Goal: Task Accomplishment & Management: Manage account settings

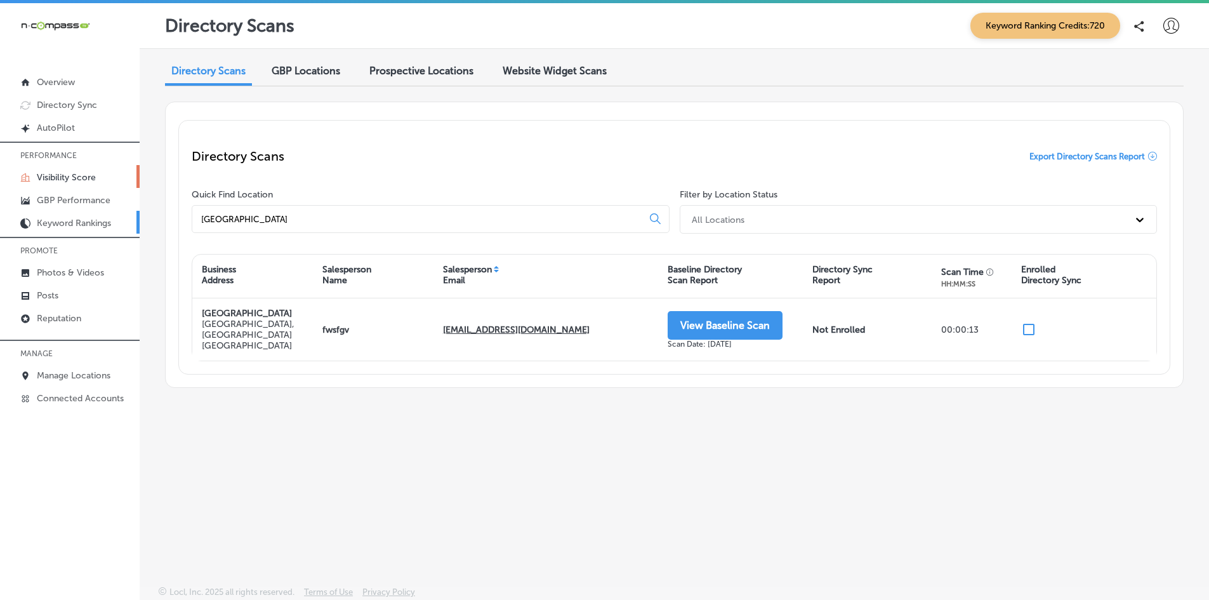
drag, startPoint x: 311, startPoint y: 223, endPoint x: 12, endPoint y: 218, distance: 298.9
click at [12, 218] on div "iconmonstr-menu-thin copy Created with Sketch. Overview Directory Sync Created …" at bounding box center [604, 303] width 1209 height 600
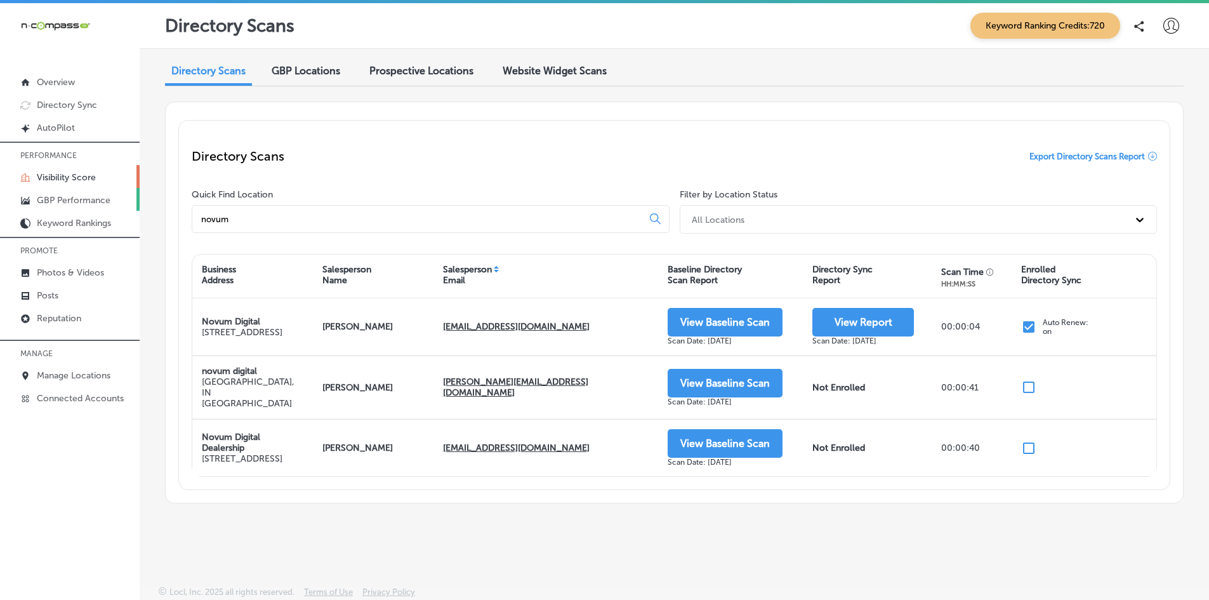
type input "novum"
click at [70, 195] on p "GBP Performance" at bounding box center [74, 200] width 74 height 11
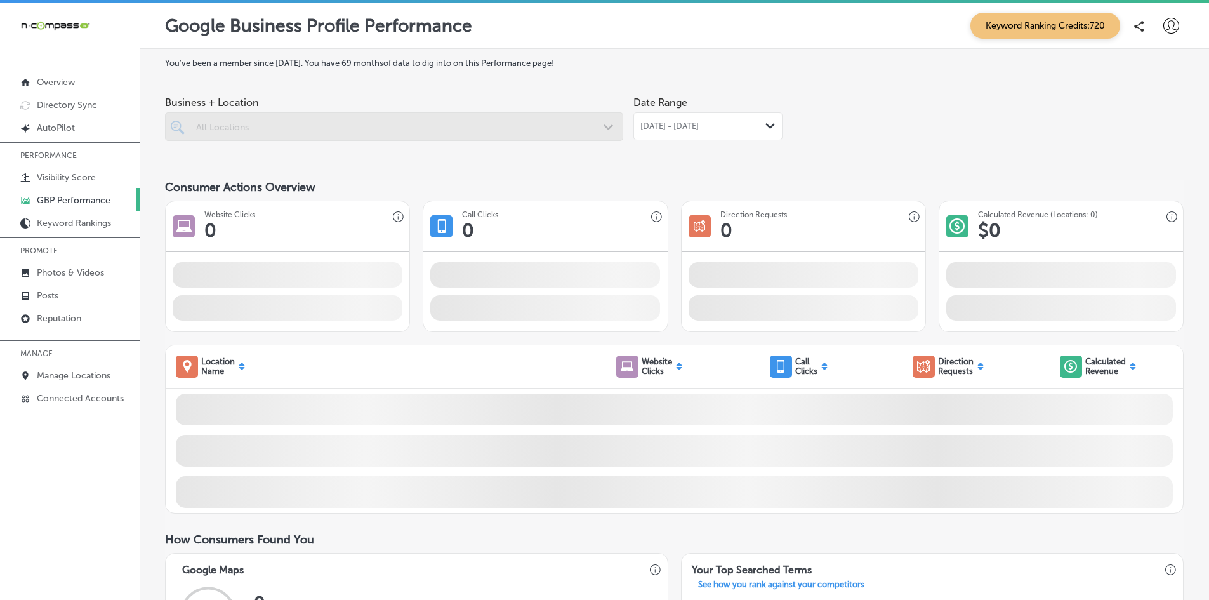
click at [662, 124] on span "[DATE] - [DATE]" at bounding box center [669, 126] width 58 height 10
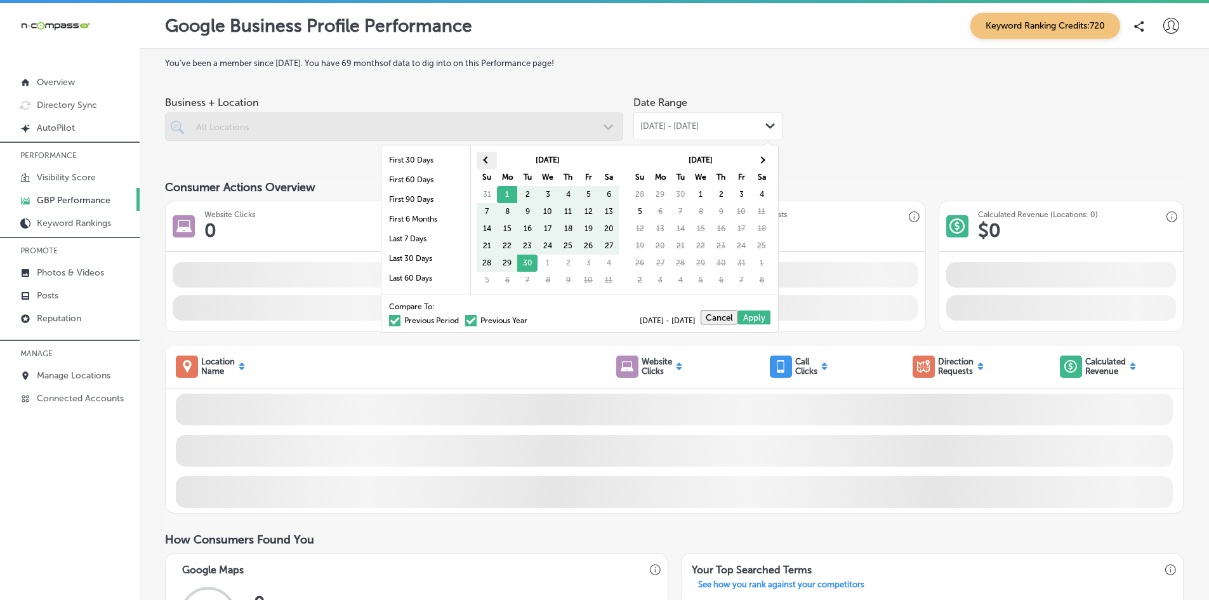
click at [485, 156] on th at bounding box center [486, 160] width 20 height 17
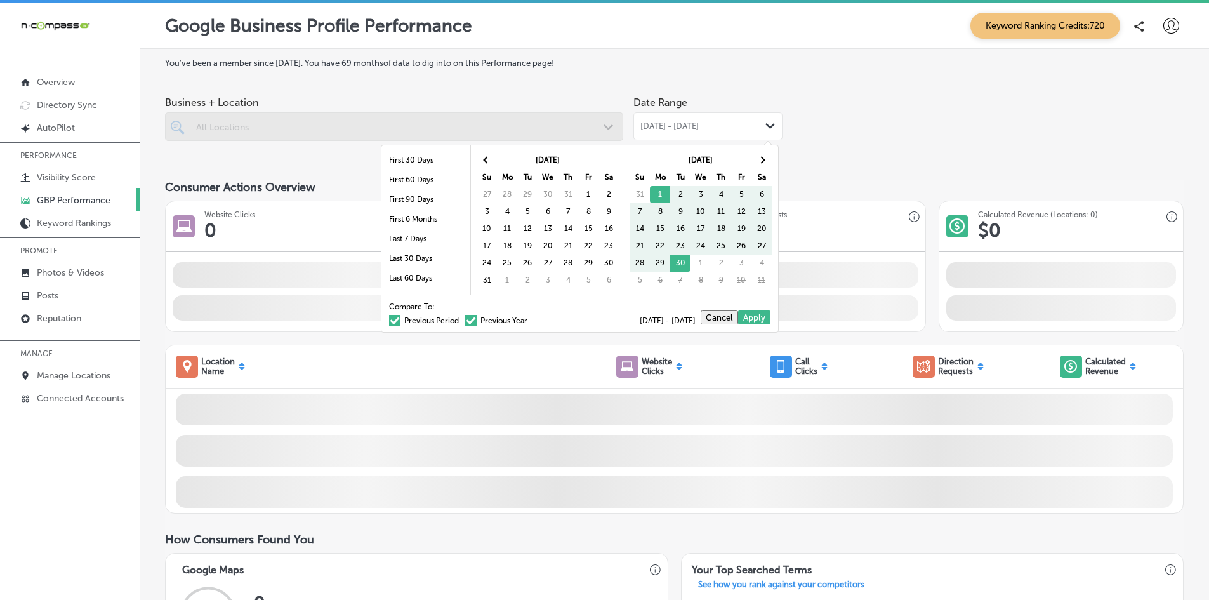
click at [485, 156] on th at bounding box center [486, 160] width 20 height 17
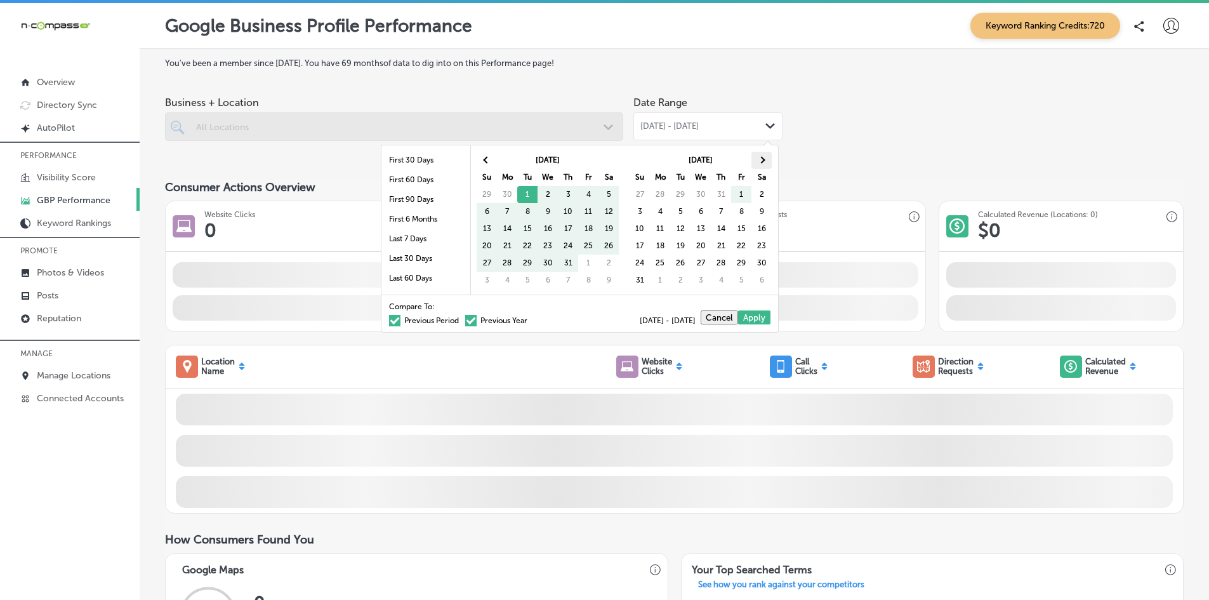
click at [760, 164] on th at bounding box center [761, 160] width 20 height 17
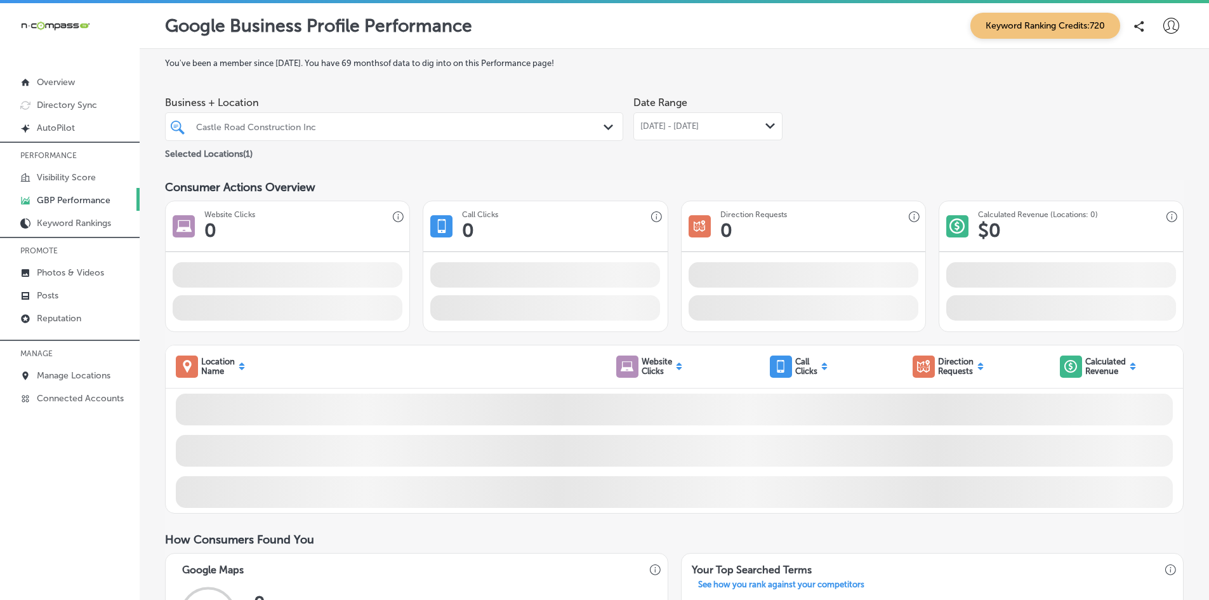
click at [584, 118] on div "Castle Road Construction Inc" at bounding box center [394, 127] width 409 height 20
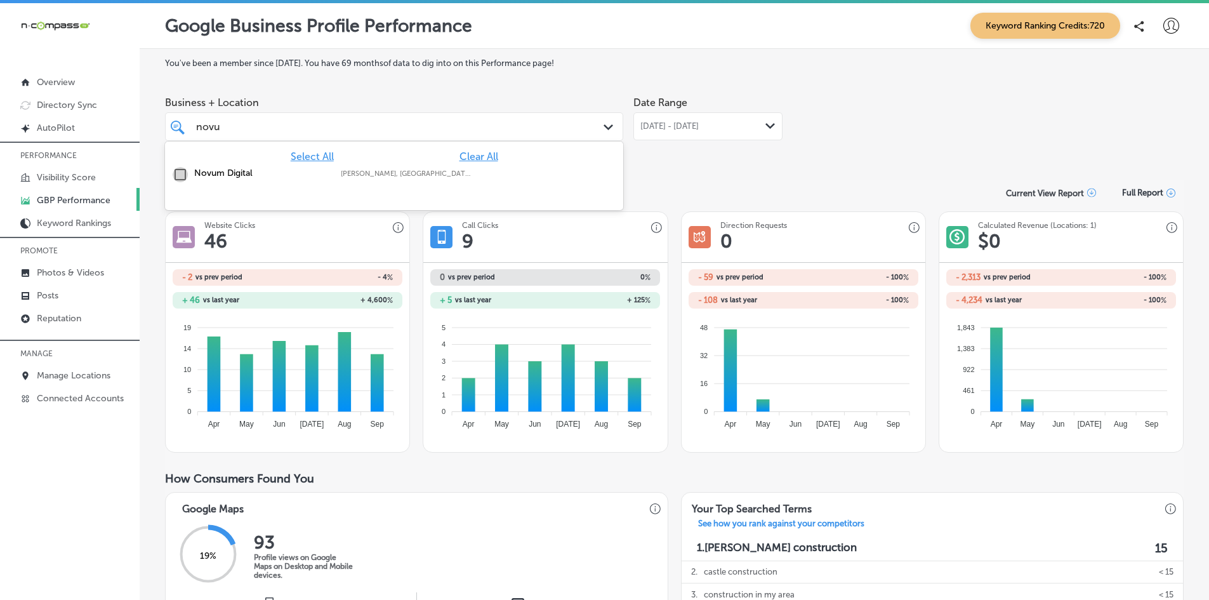
click at [177, 176] on input "checkbox" at bounding box center [180, 174] width 15 height 15
type input "novu"
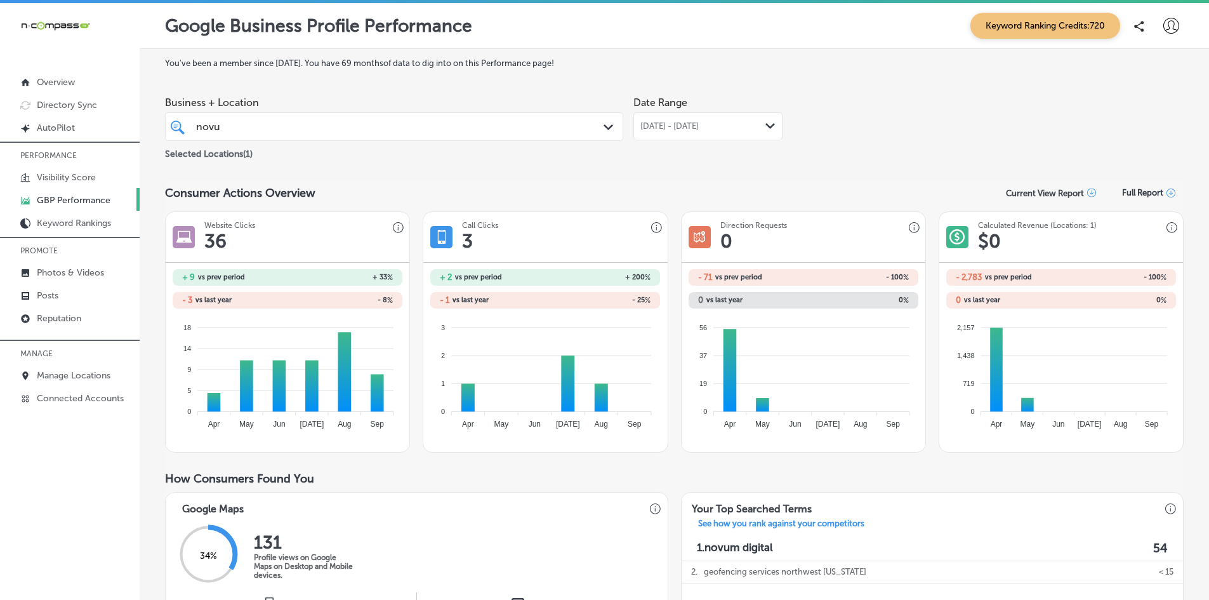
click at [680, 130] on span "[DATE] - [DATE]" at bounding box center [669, 126] width 58 height 10
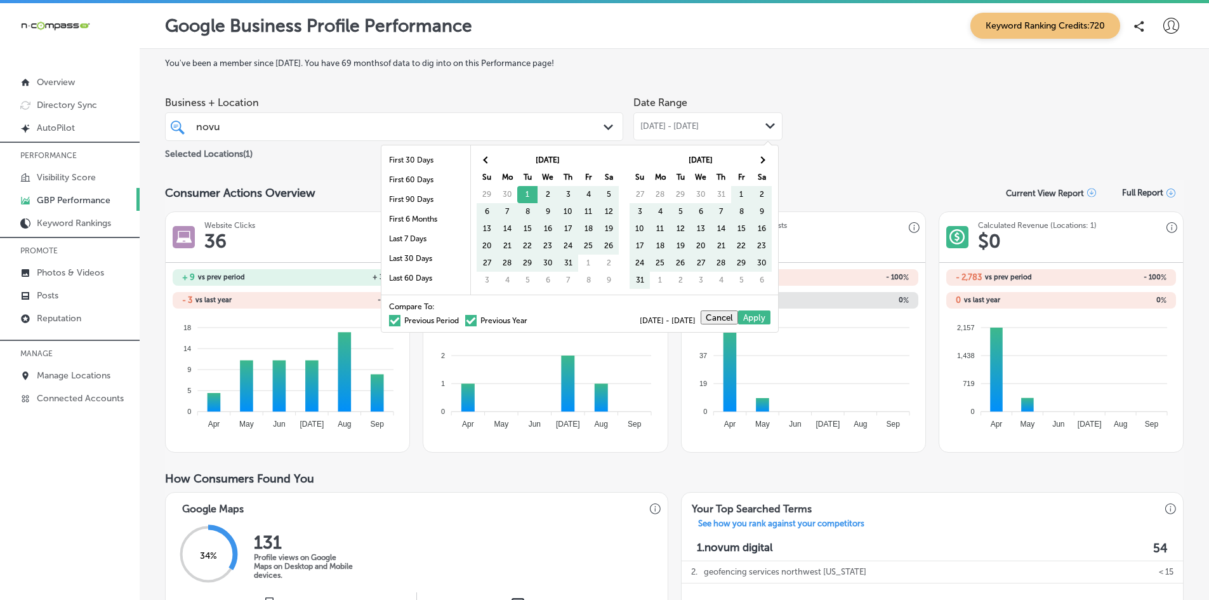
click at [389, 318] on span at bounding box center [394, 320] width 11 height 11
click at [461, 318] on input "Previous Period" at bounding box center [461, 318] width 0 height 0
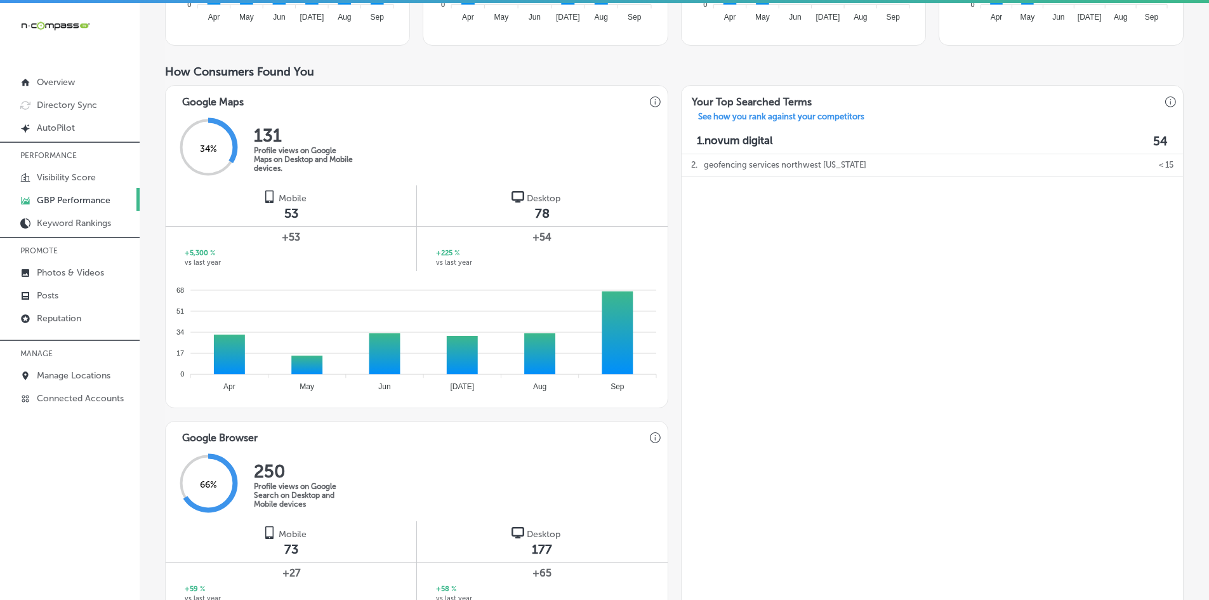
scroll to position [381, 0]
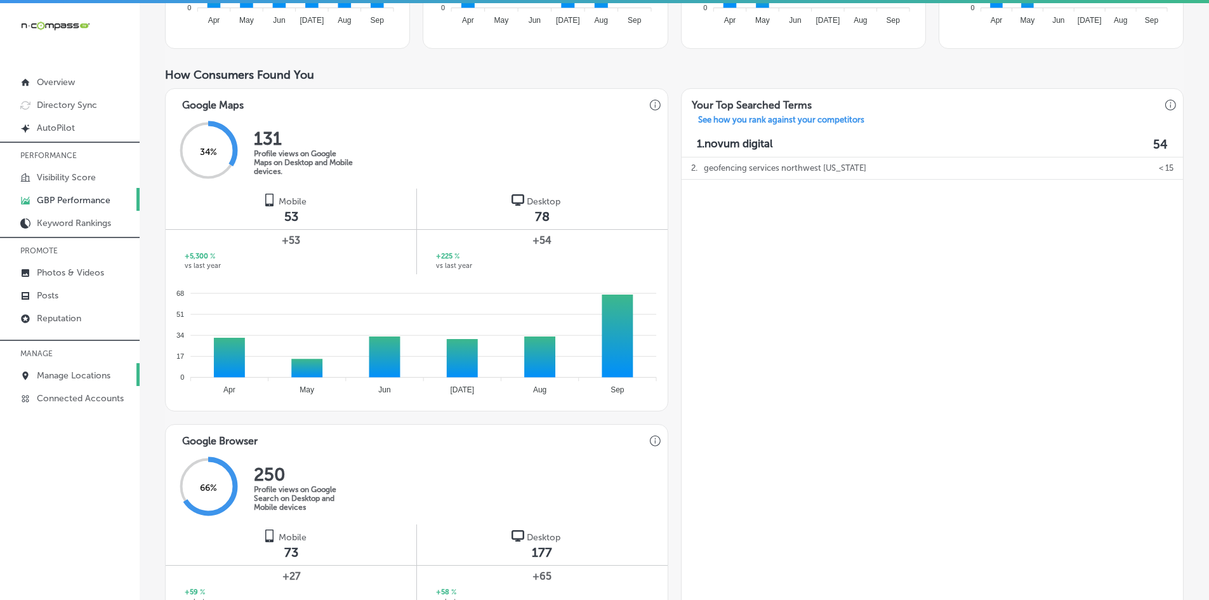
click at [80, 371] on p "Manage Locations" at bounding box center [74, 375] width 74 height 11
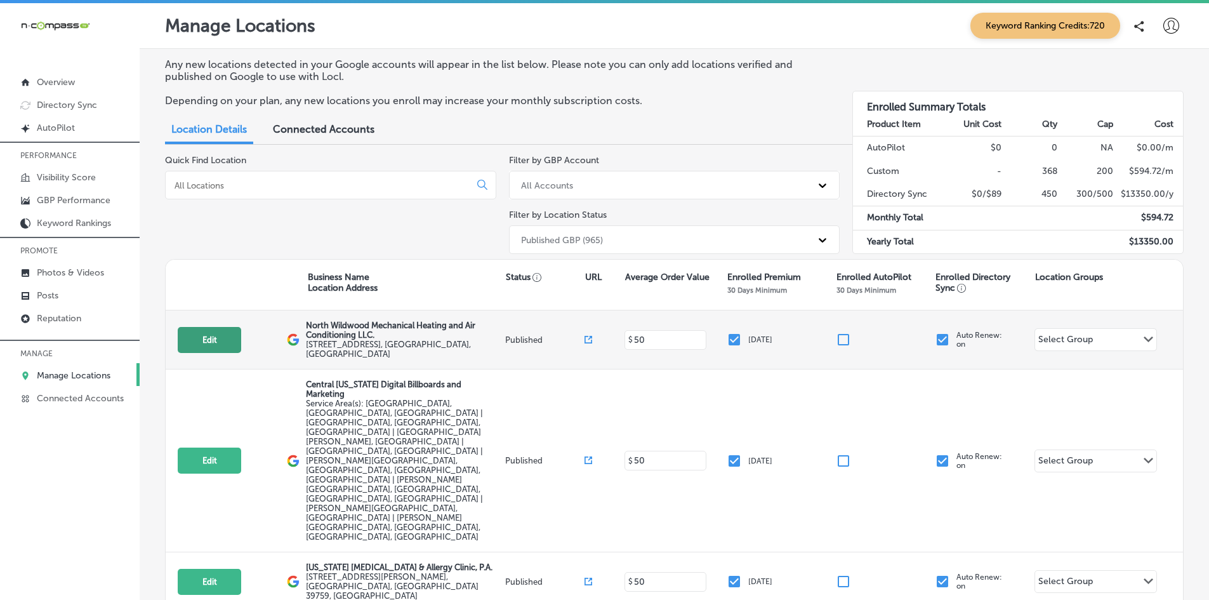
click at [214, 339] on button "Edit" at bounding box center [209, 340] width 63 height 26
select select "US"
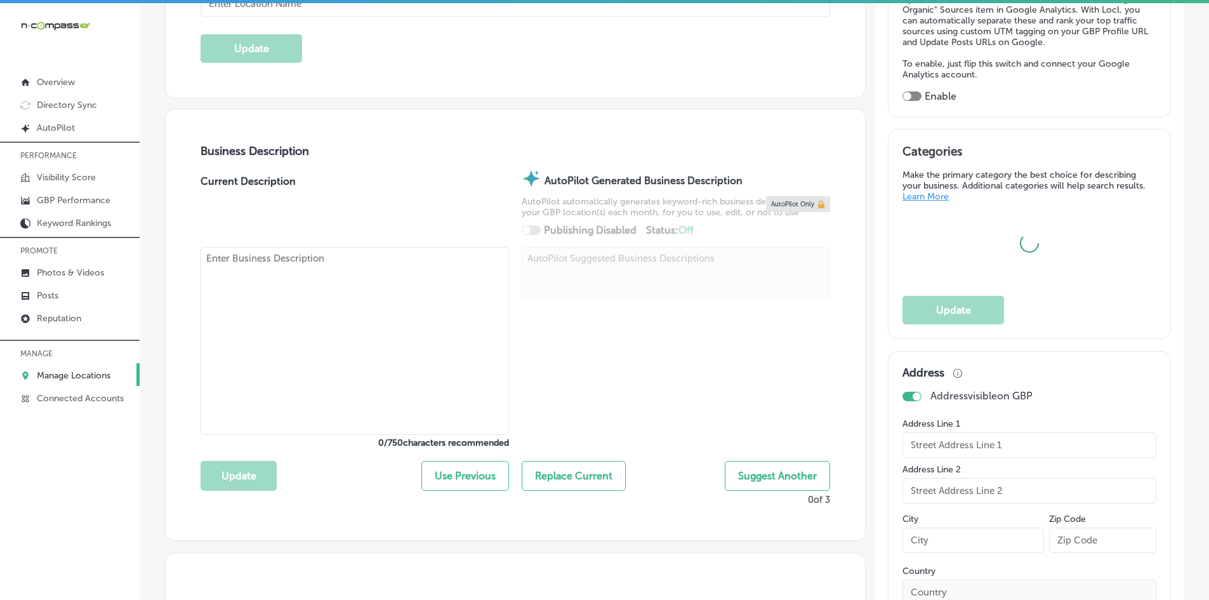
type input "North Wildwood Mechanical Heating and Air Conditioning LLC."
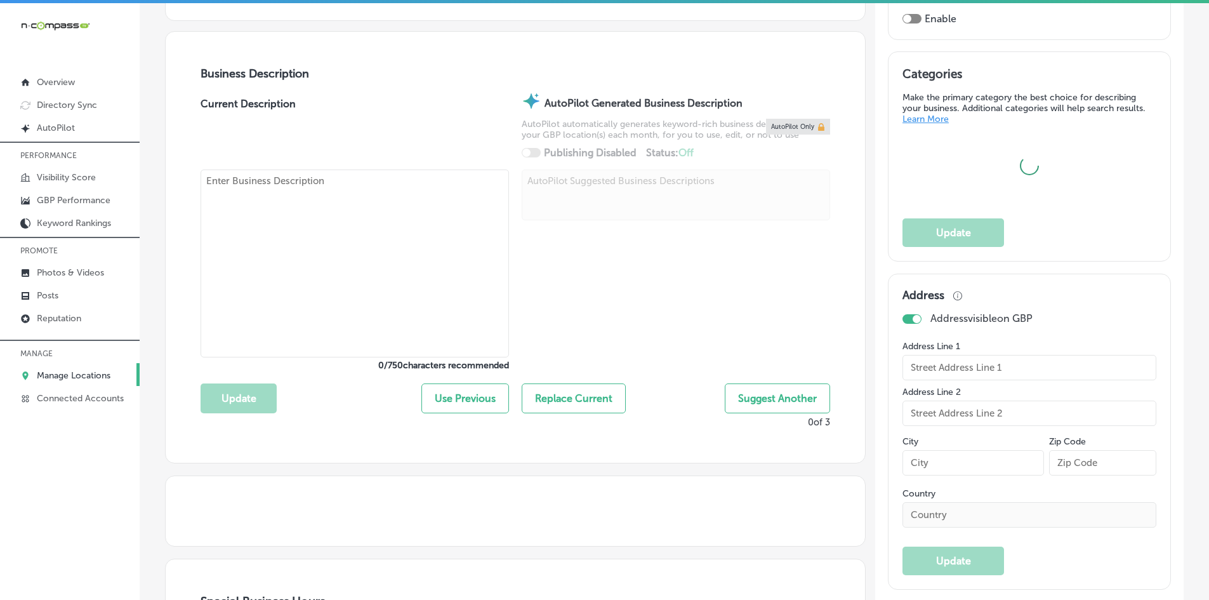
scroll to position [571, 0]
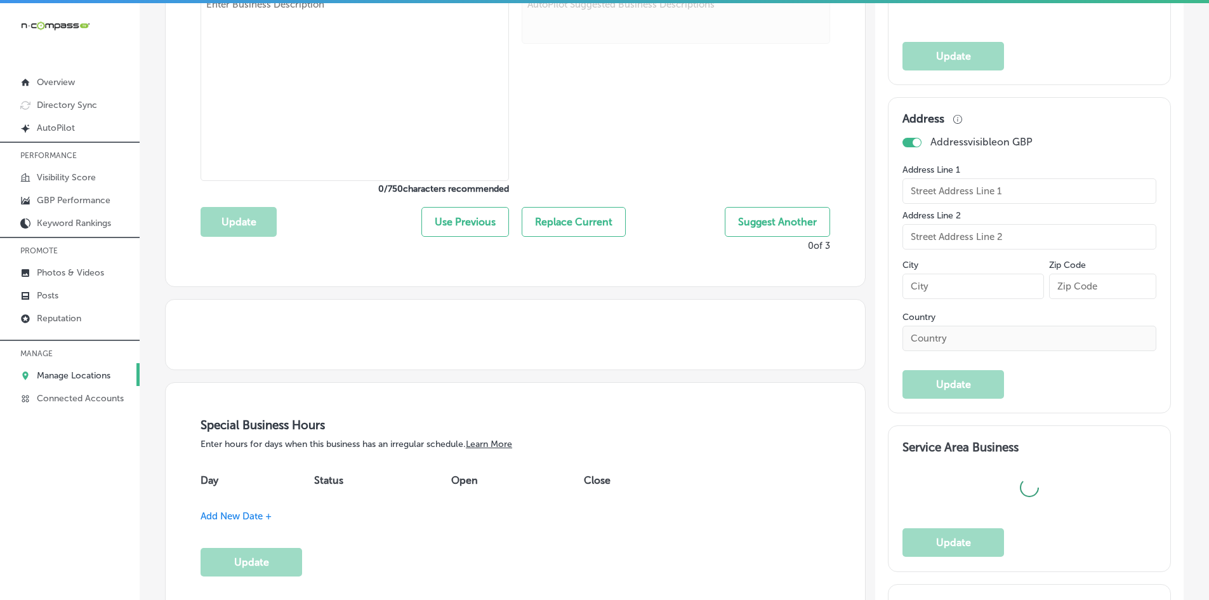
type input "[STREET_ADDRESS]"
type input "Unit 3"
type input "[GEOGRAPHIC_DATA]"
type input "08242"
type input "US"
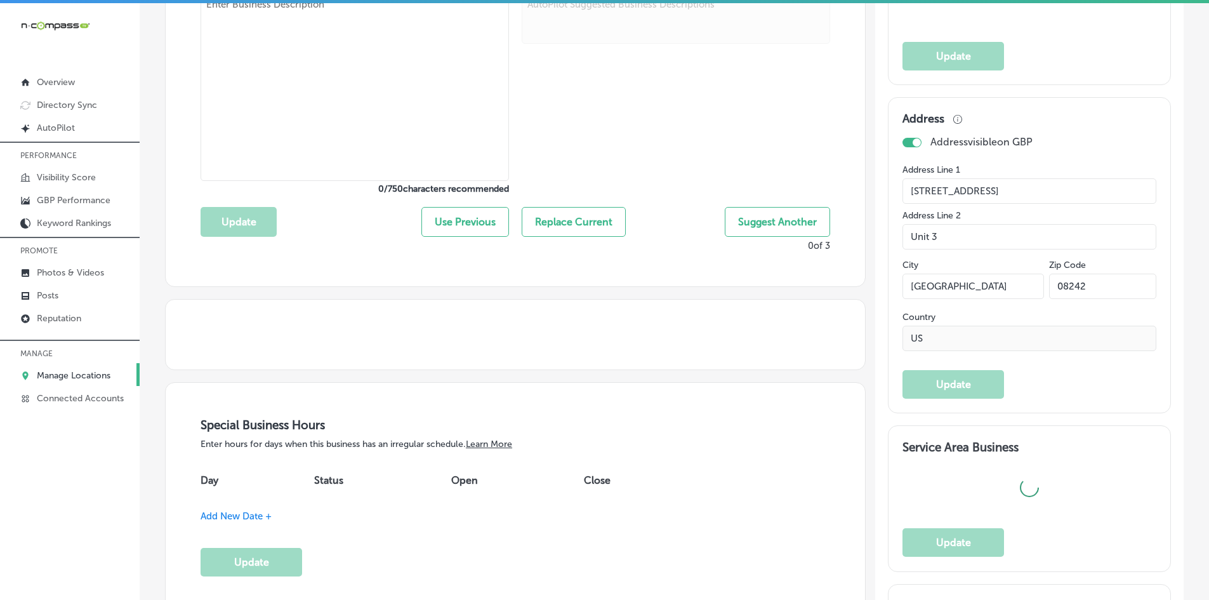
type input "[URL][DOMAIN_NAME]"
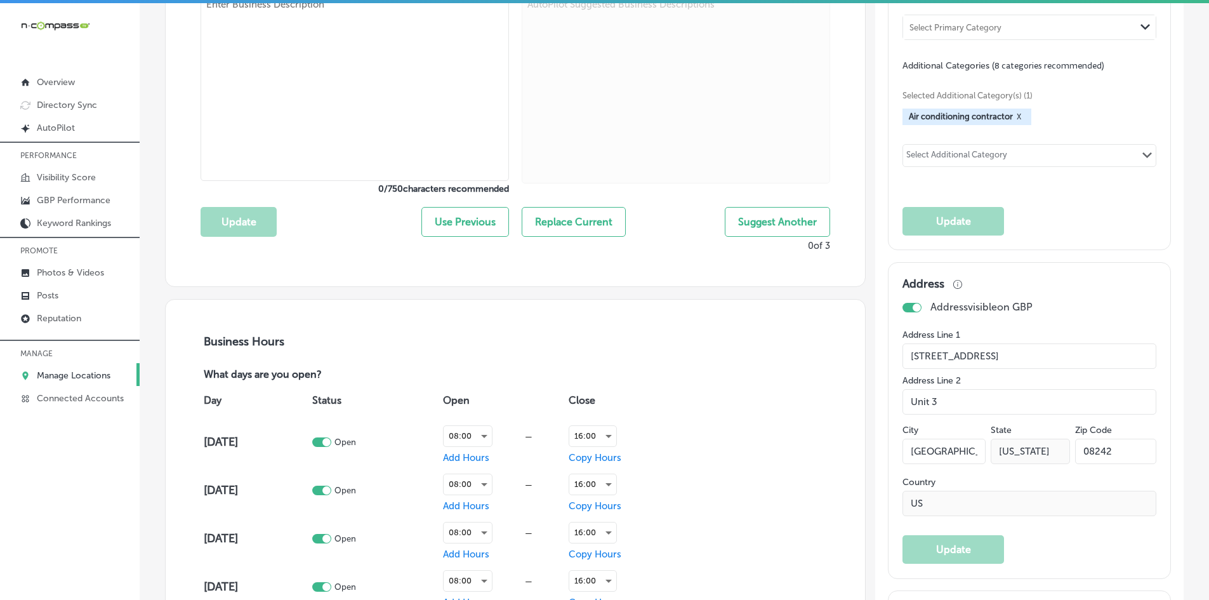
checkbox input "true"
type textarea "North Wildwood Mechanical Heating and Air Conditioning LLC is a family-owned HV…"
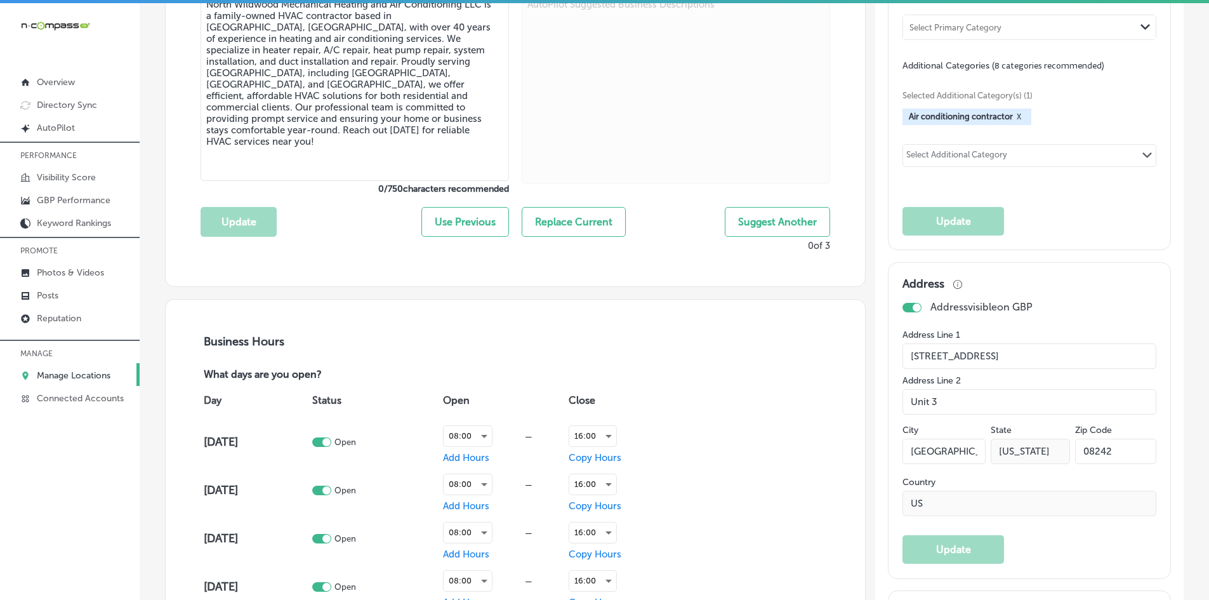
type input "[PHONE_NUMBER]"
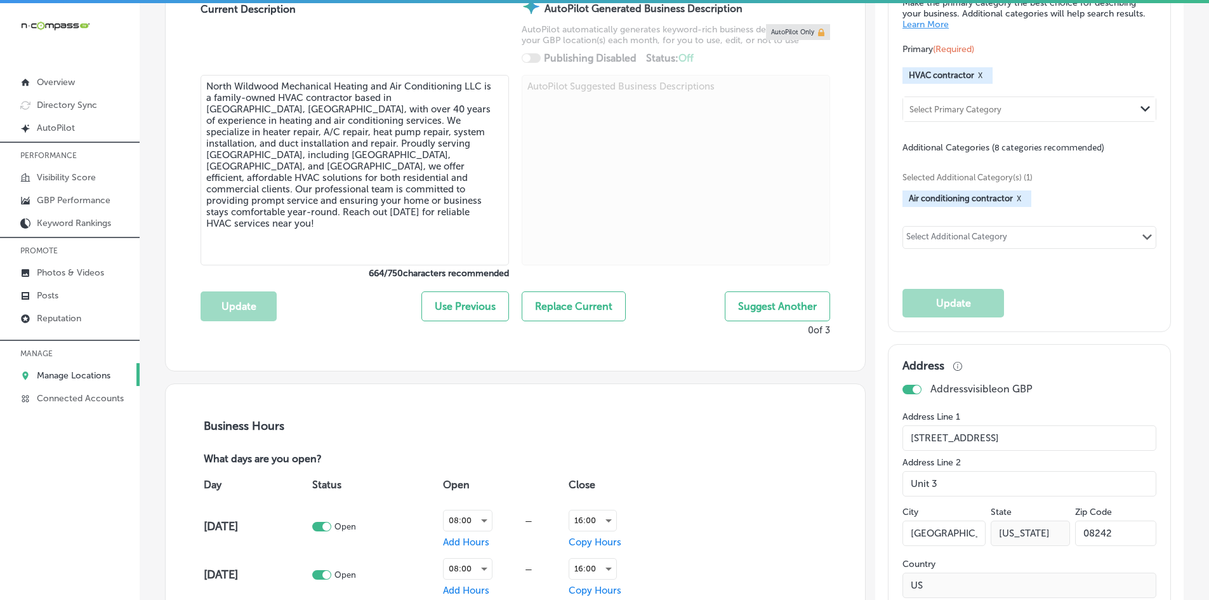
scroll to position [317, 0]
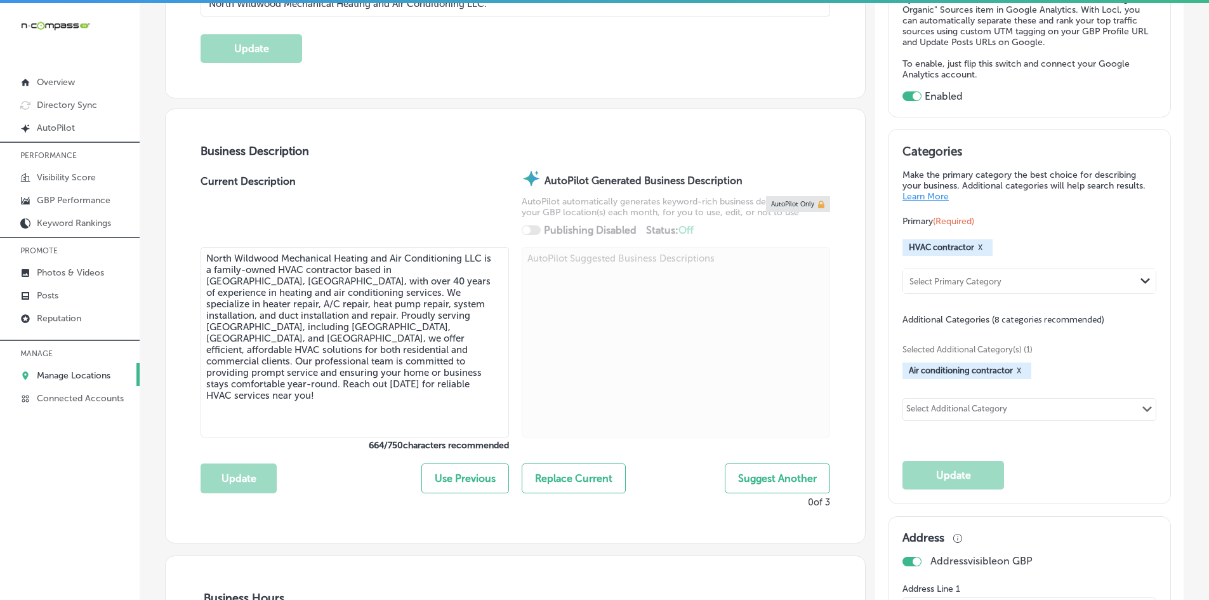
click at [978, 407] on div "Select Additional Category" at bounding box center [956, 411] width 101 height 15
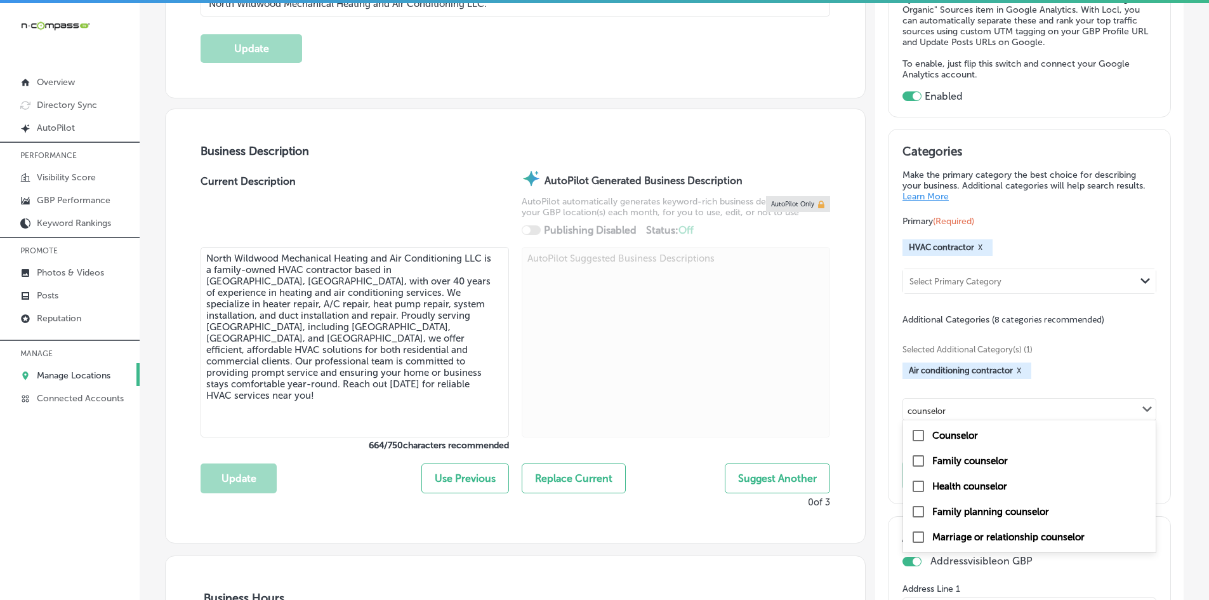
type input "counselor"
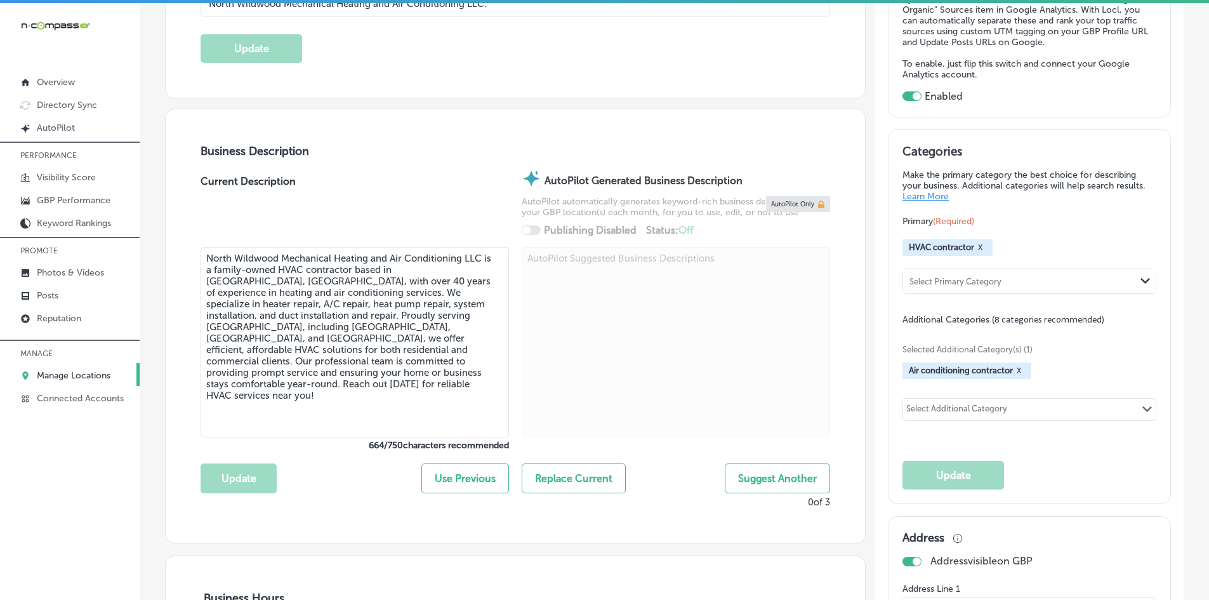
click at [1027, 408] on div "Select Additional Category Path Created with Sketch." at bounding box center [1029, 409] width 253 height 22
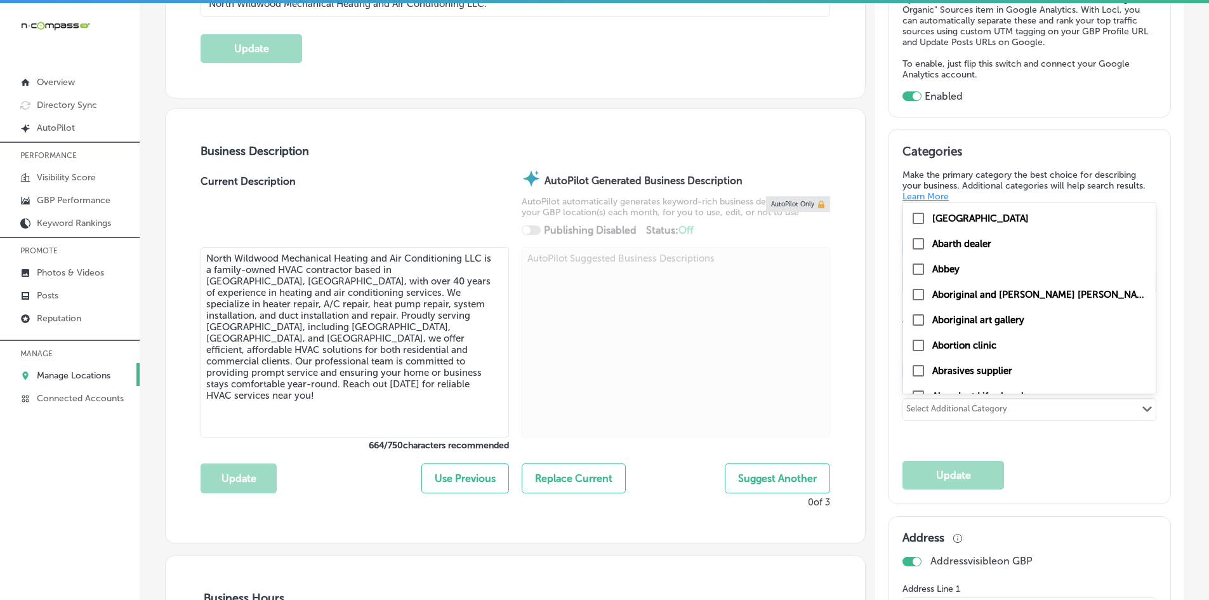
type input "c"
checkbox input "false"
checkbox input "true"
type input "co"
checkbox input "true"
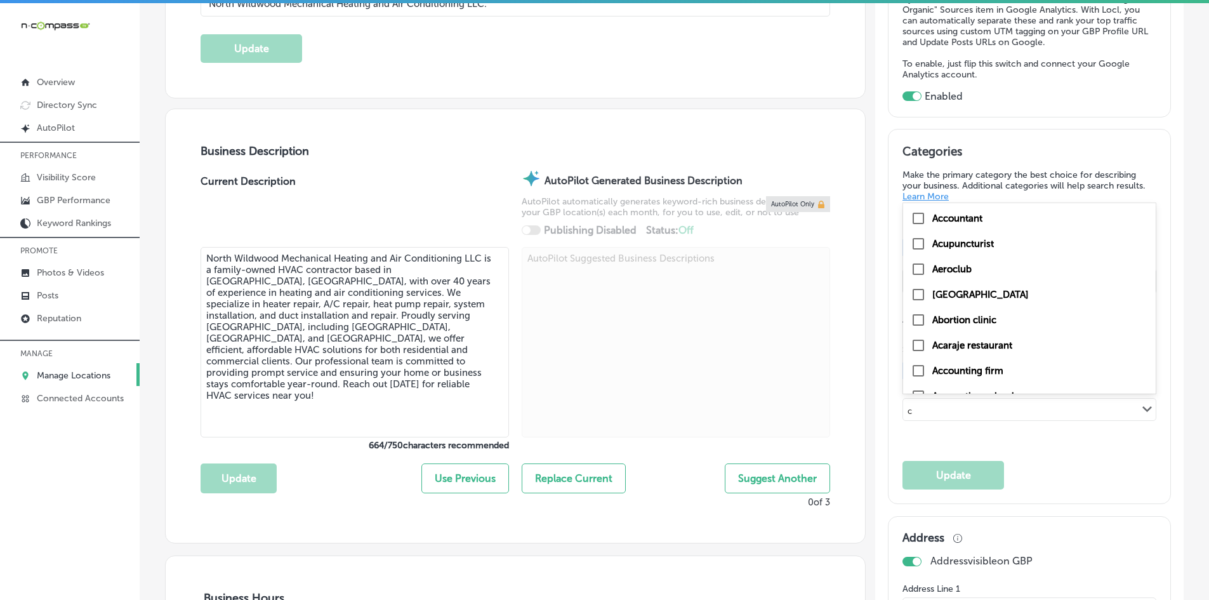
checkbox input "false"
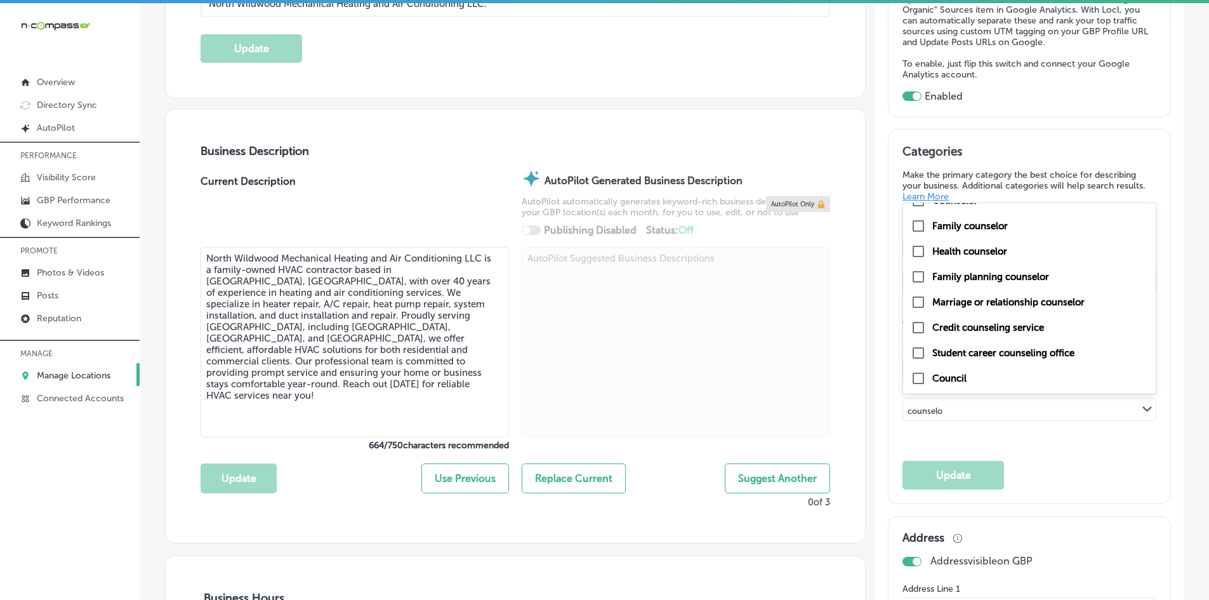
drag, startPoint x: 1086, startPoint y: 353, endPoint x: 940, endPoint y: 352, distance: 145.9
click at [940, 352] on div "Student career counseling office" at bounding box center [1028, 352] width 237 height 15
type input "counselo"
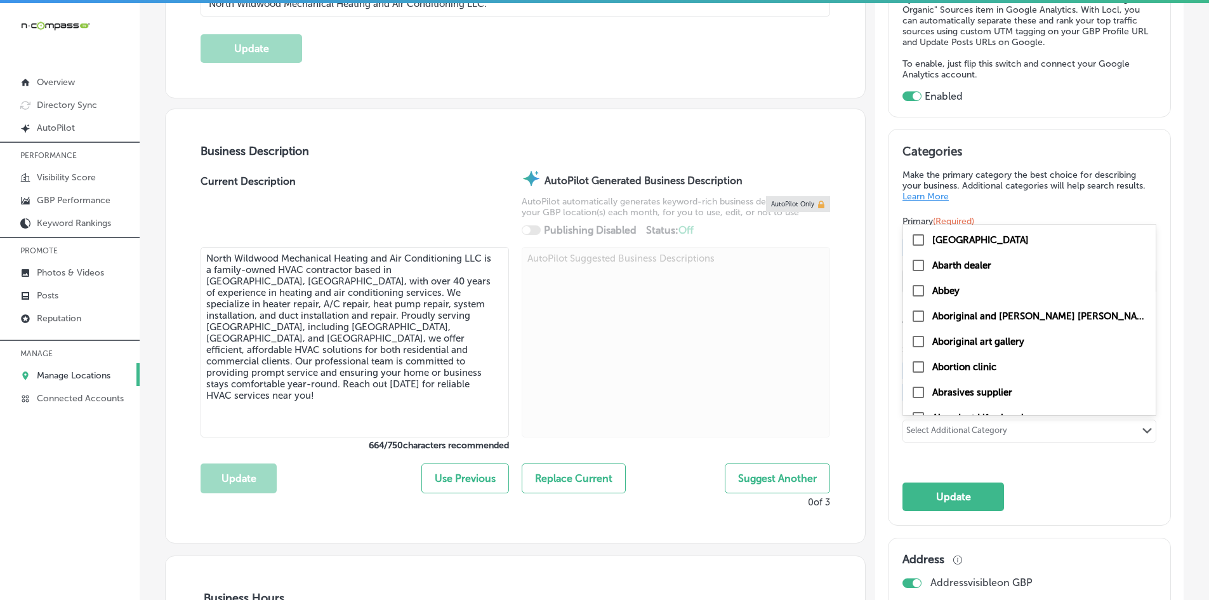
click at [1041, 426] on div "Select Additional Category Path Created with Sketch." at bounding box center [1029, 431] width 253 height 22
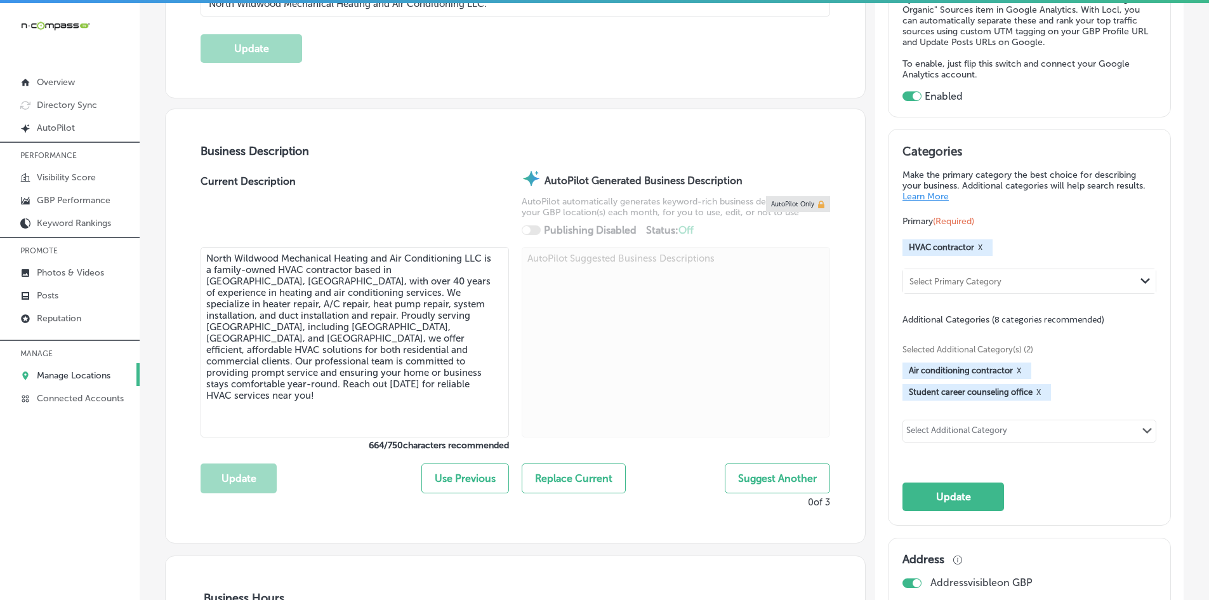
click at [1032, 388] on button "X" at bounding box center [1038, 392] width 12 height 10
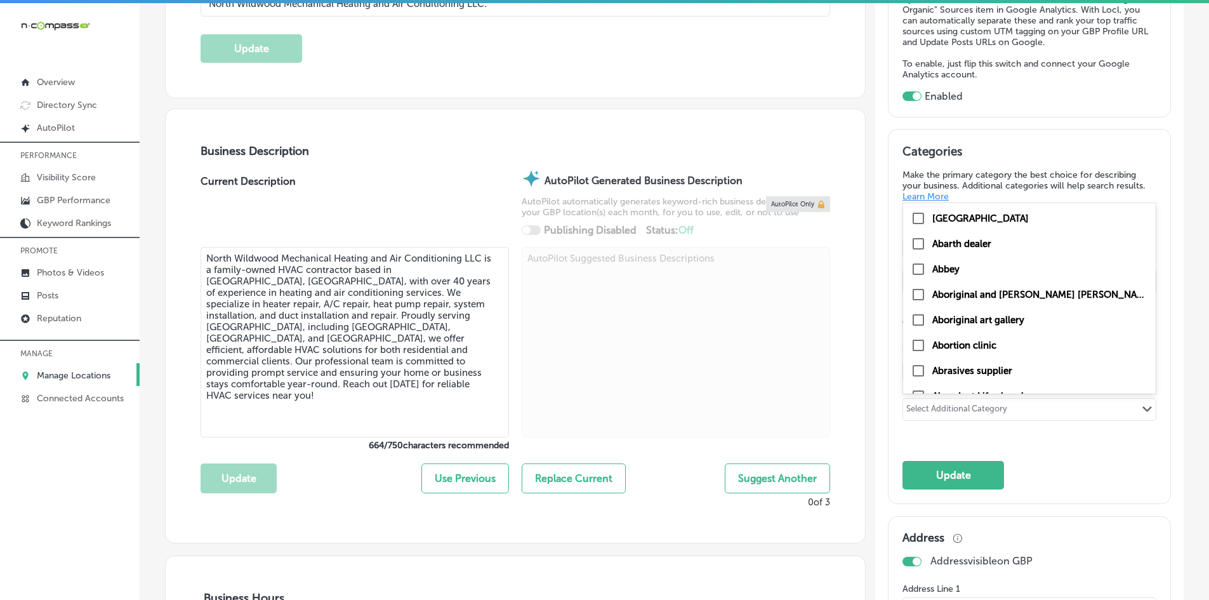
click at [1052, 410] on div "Select Additional Category Path Created with Sketch." at bounding box center [1029, 409] width 253 height 22
type input "c"
checkbox input "false"
checkbox input "true"
type input "co"
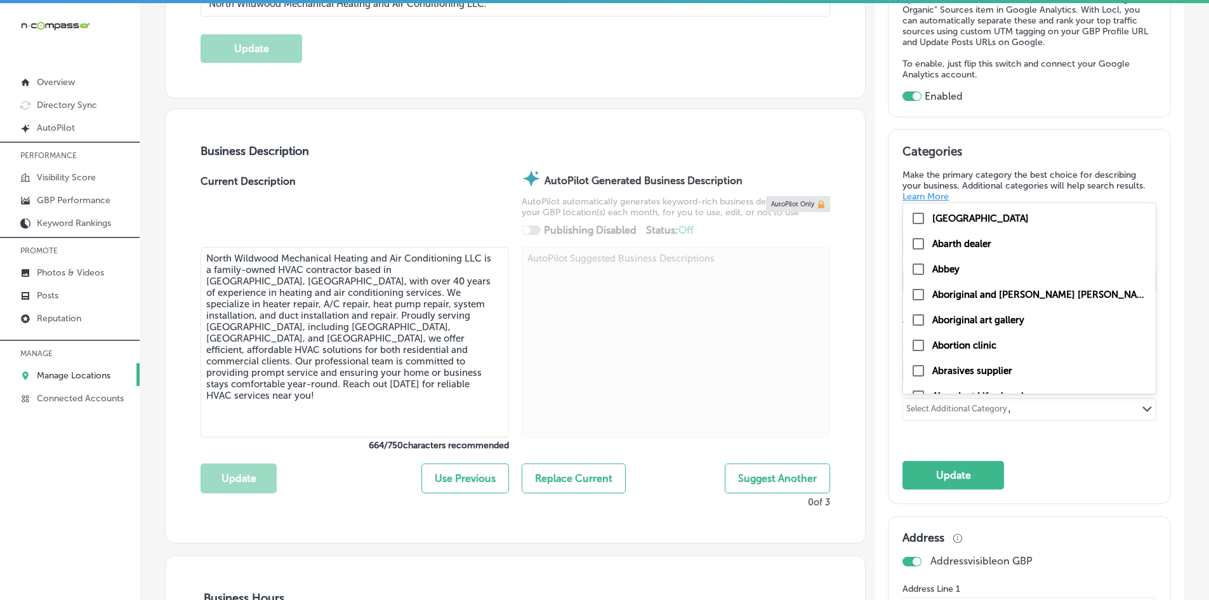
checkbox input "true"
checkbox input "false"
type input "counsel"
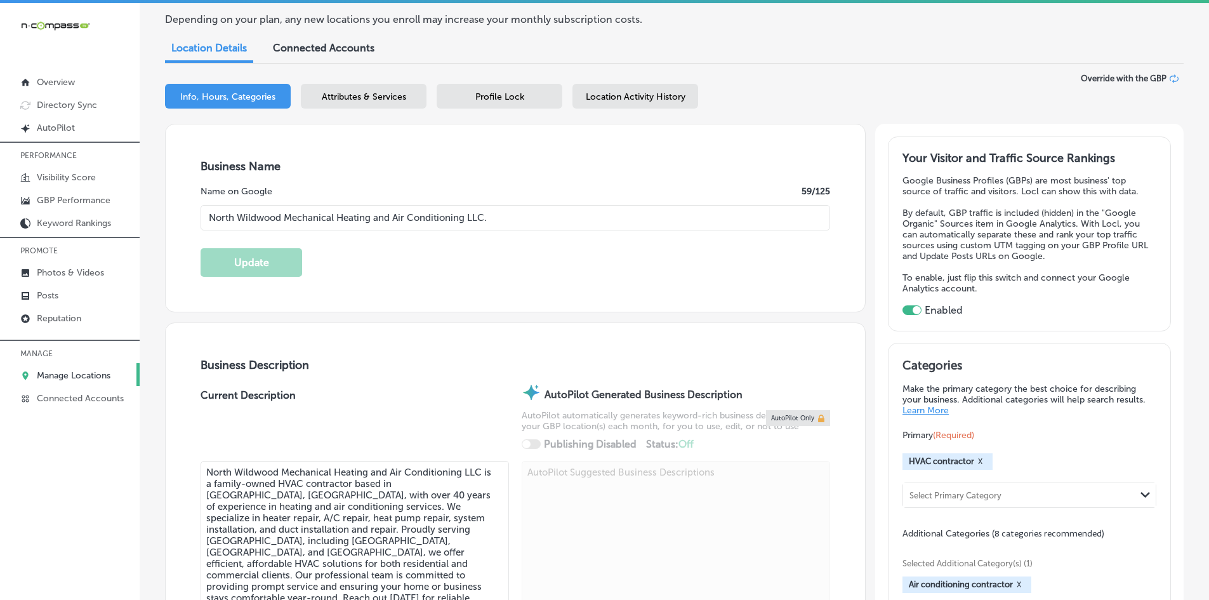
scroll to position [0, 0]
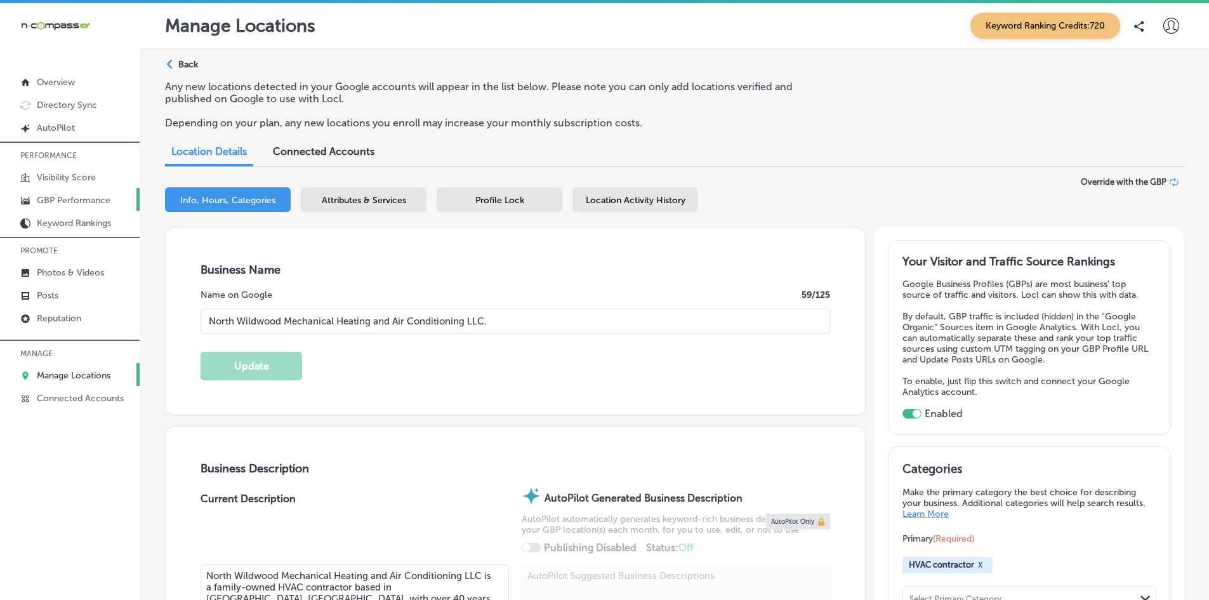
click at [79, 206] on link "GBP Performance" at bounding box center [70, 199] width 140 height 23
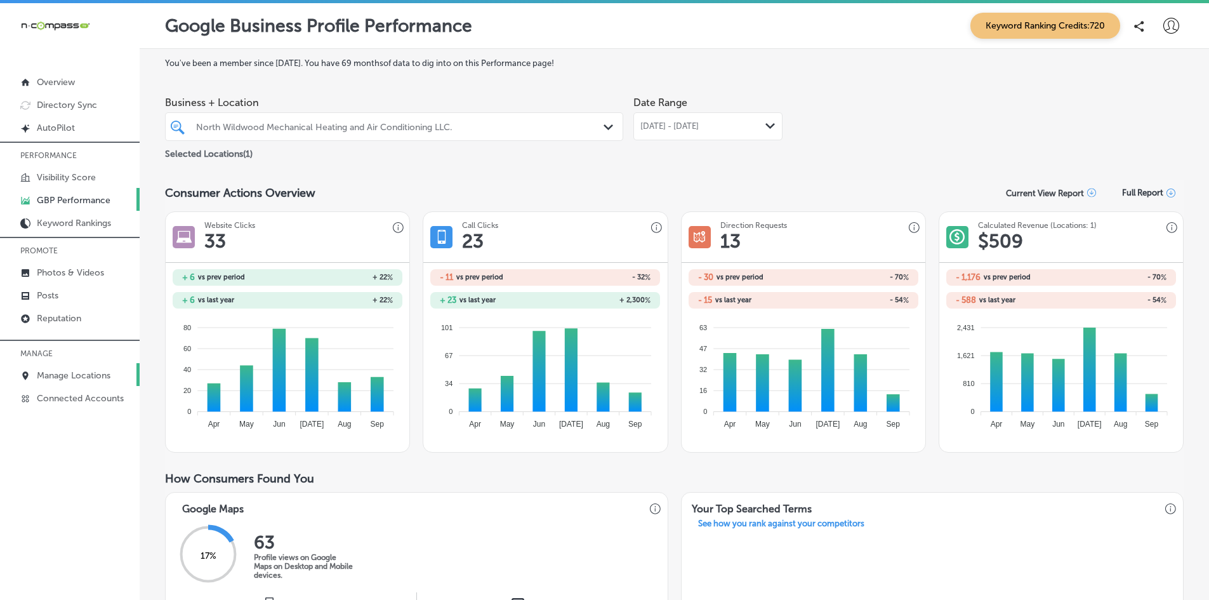
click at [43, 371] on p "Manage Locations" at bounding box center [74, 375] width 74 height 11
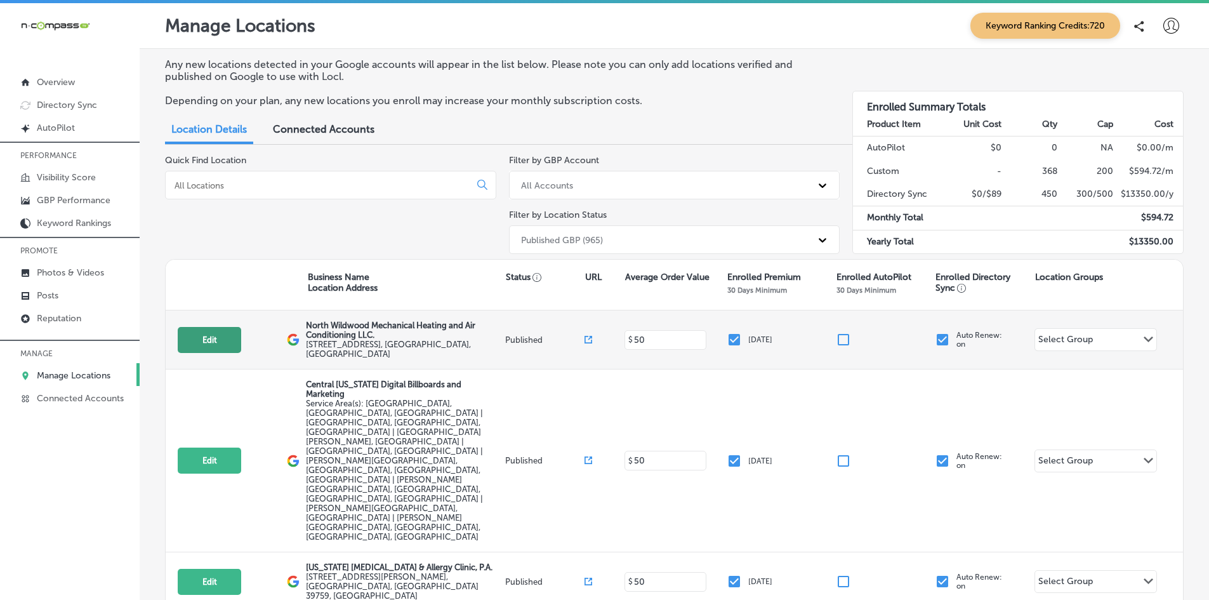
click at [192, 334] on button "Edit" at bounding box center [209, 340] width 63 height 26
select select "US"
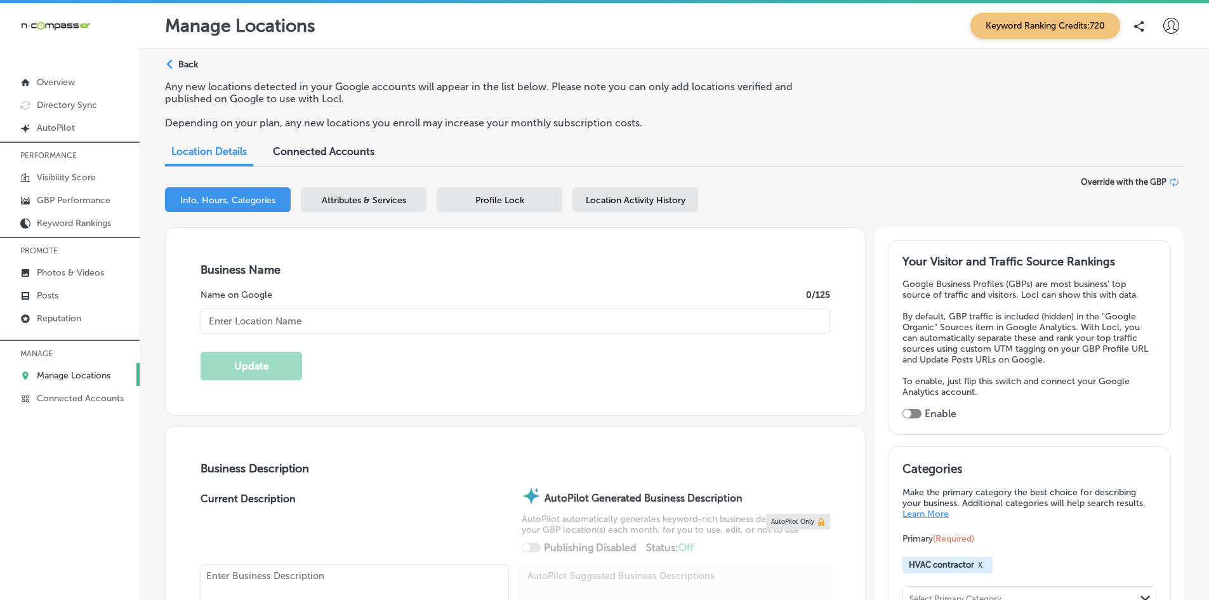
type input "[STREET_ADDRESS]"
type input "Unit 3"
type input "[GEOGRAPHIC_DATA]"
type input "08242"
type input "US"
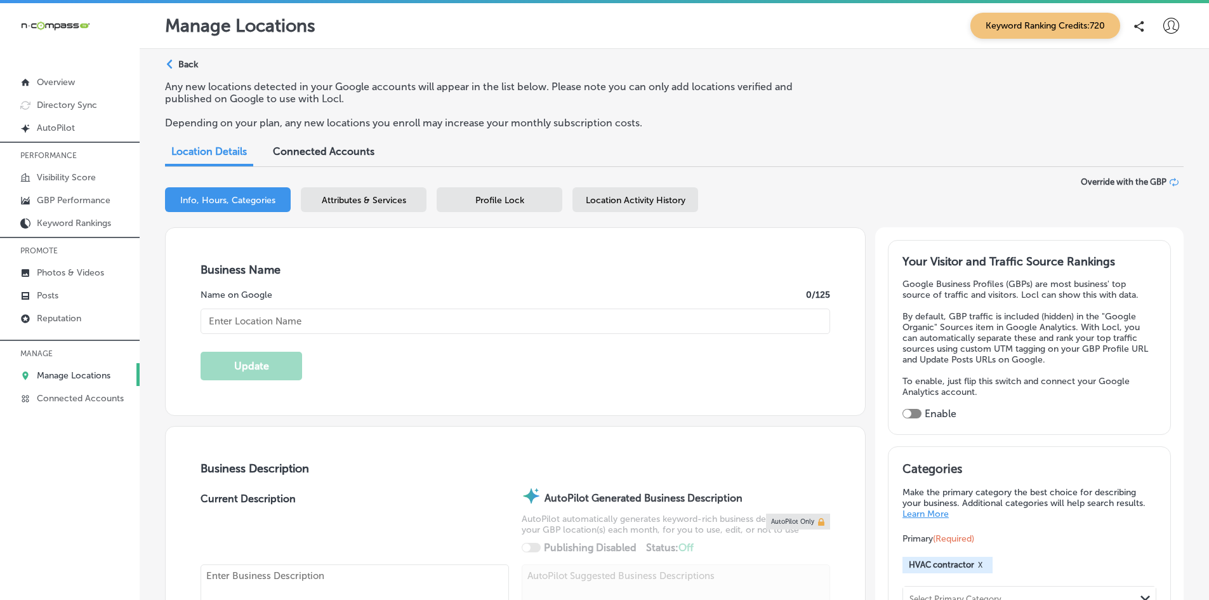
type input "[URL][DOMAIN_NAME]"
checkbox input "true"
type input "North Wildwood Mechanical Heating and Air Conditioning LLC."
type input "[PHONE_NUMBER]"
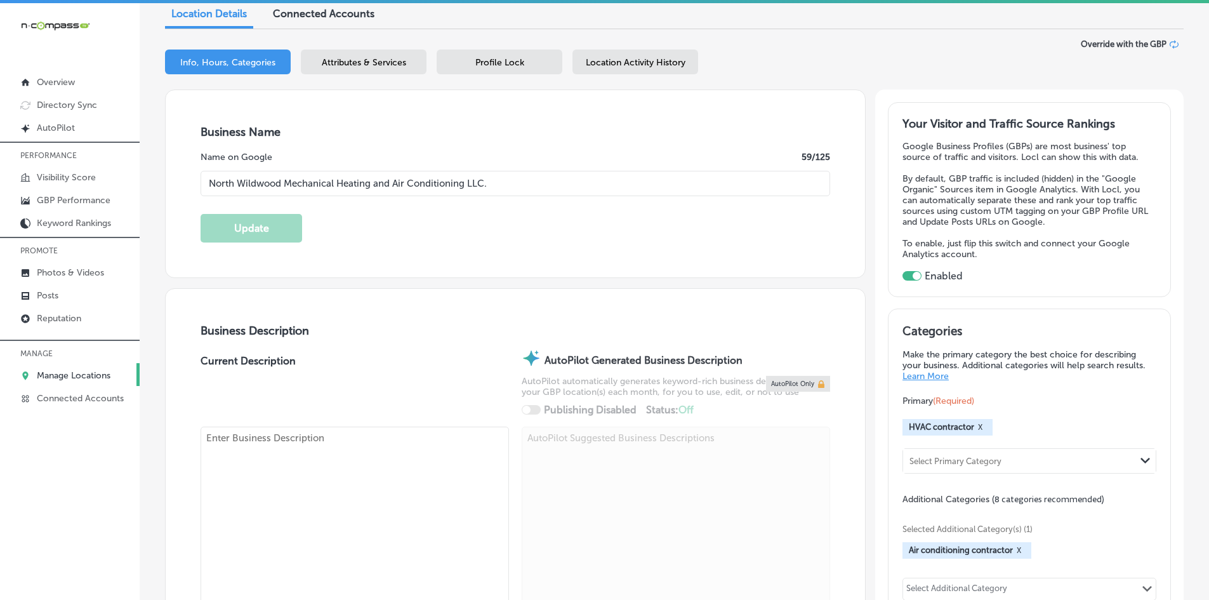
scroll to position [254, 0]
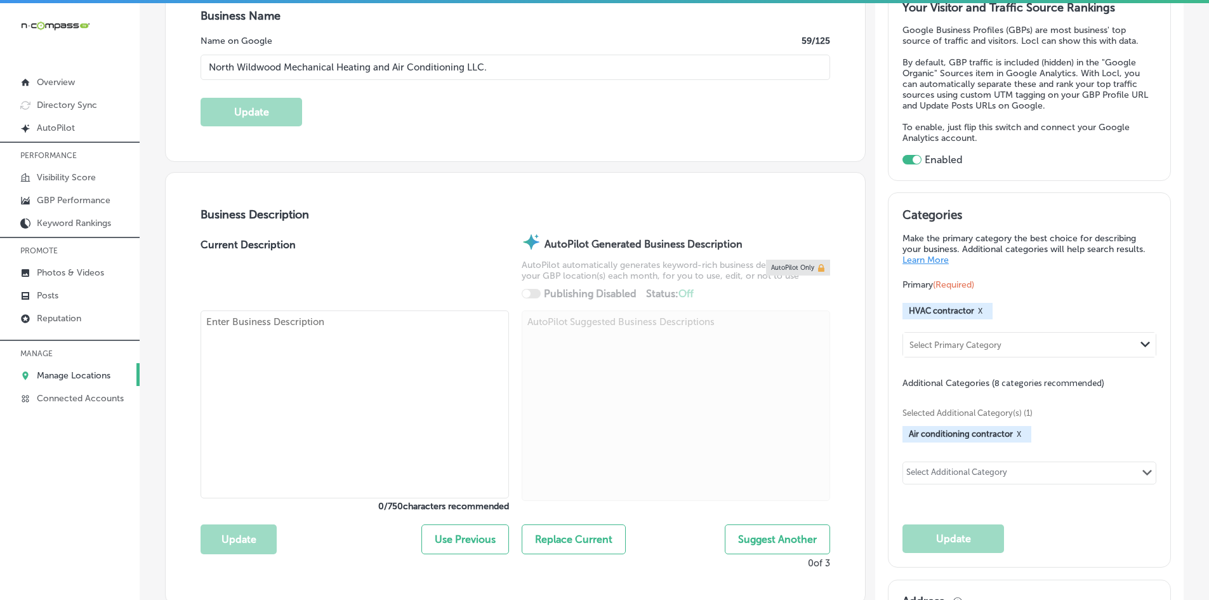
type textarea "North Wildwood Mechanical Heating and Air Conditioning LLC is a family-owned HV…"
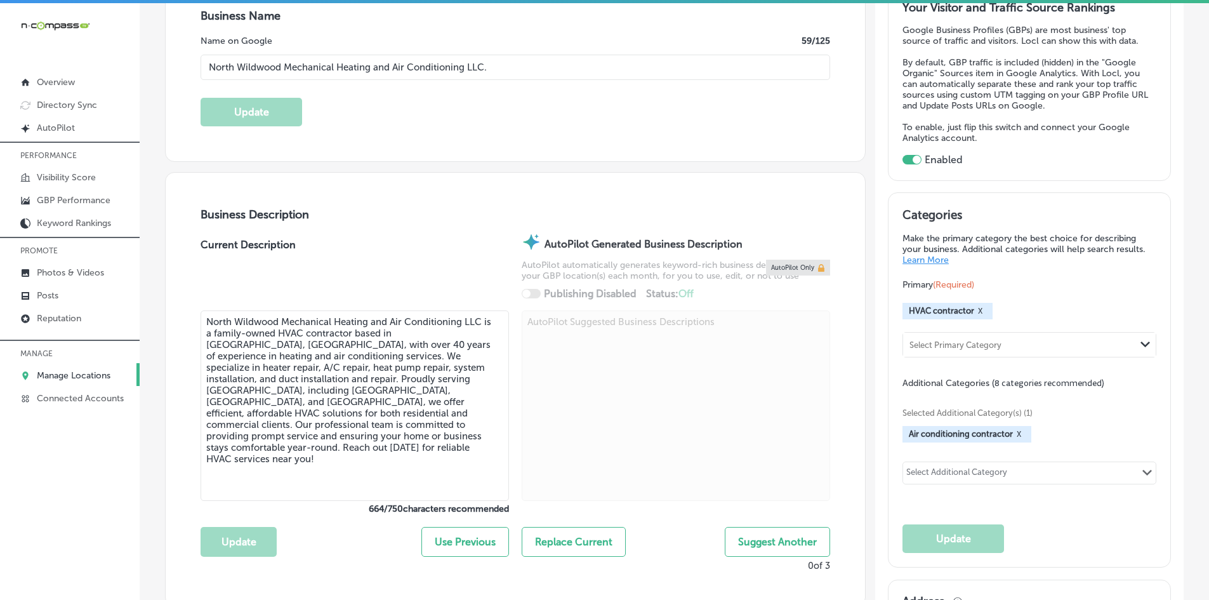
click at [956, 475] on div "Select Additional Category" at bounding box center [956, 474] width 101 height 15
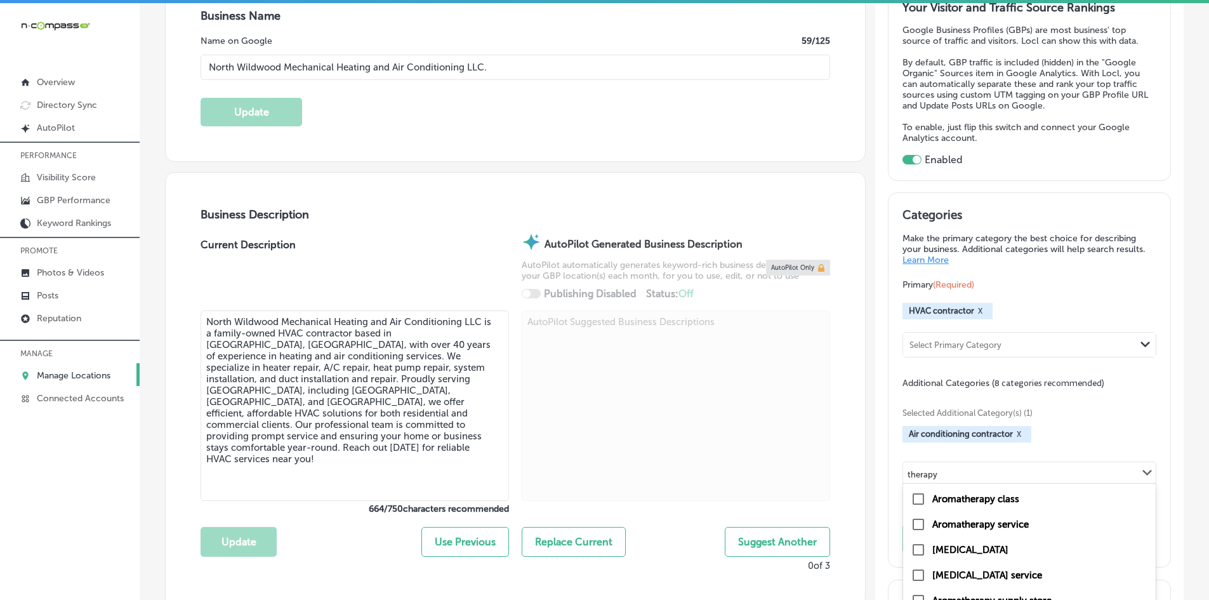
type input "therap"
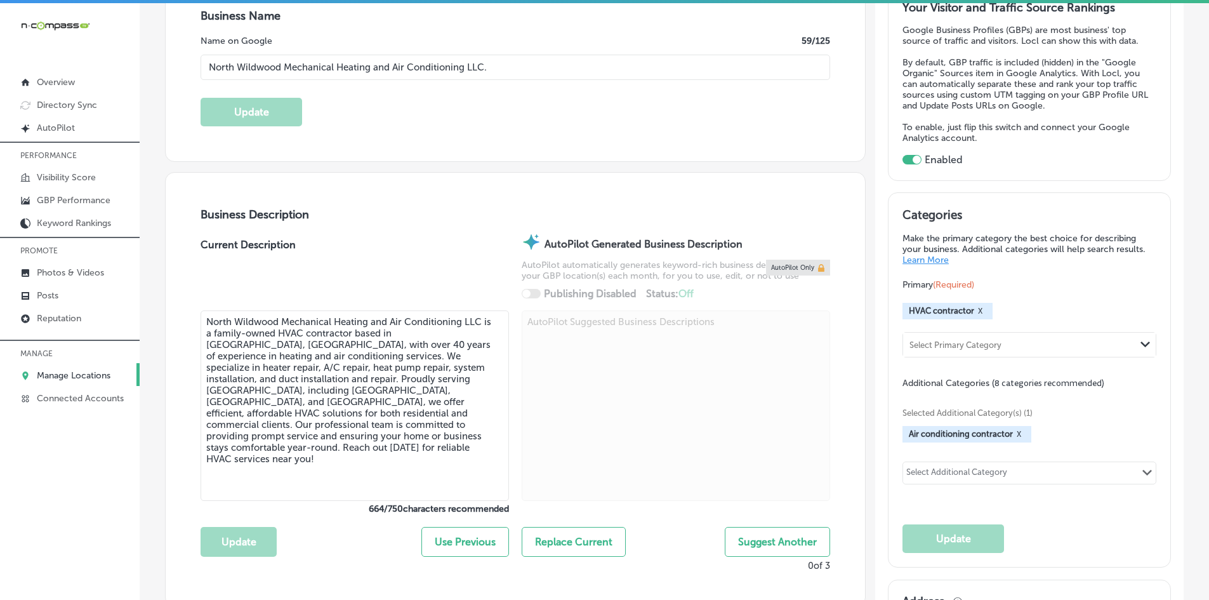
drag, startPoint x: 1029, startPoint y: 475, endPoint x: 883, endPoint y: 479, distance: 146.6
click at [888, 479] on div "Categories Make the primary category the best choice for describing your busine…" at bounding box center [1029, 380] width 282 height 374
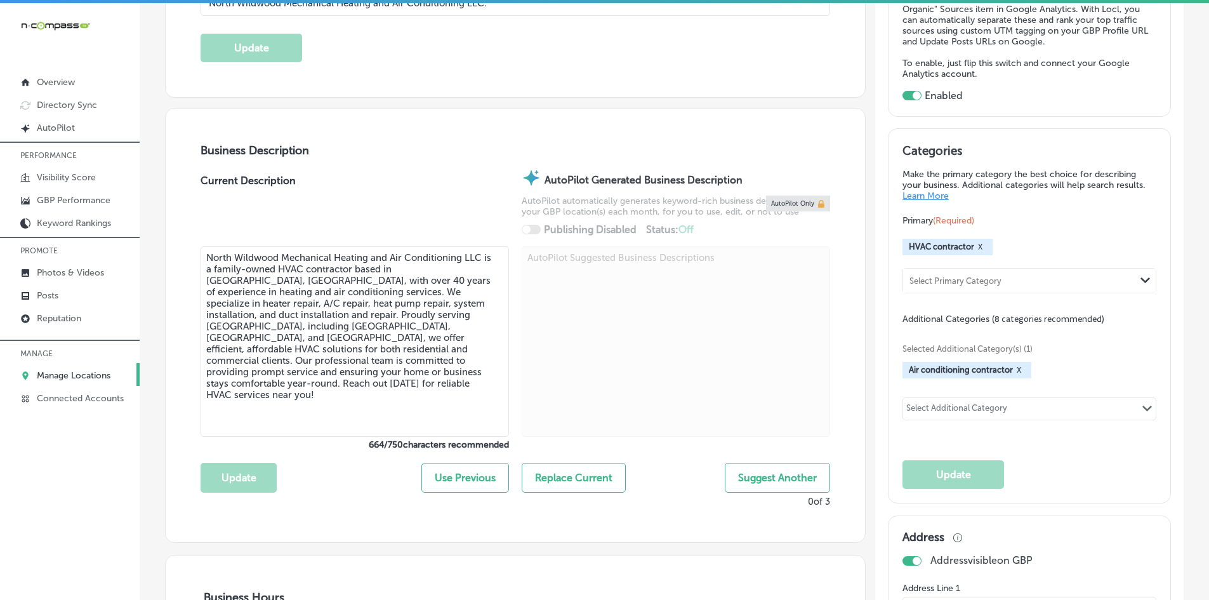
scroll to position [317, 0]
click at [1030, 407] on div "Select Additional Category Path Created with Sketch." at bounding box center [1029, 409] width 253 height 22
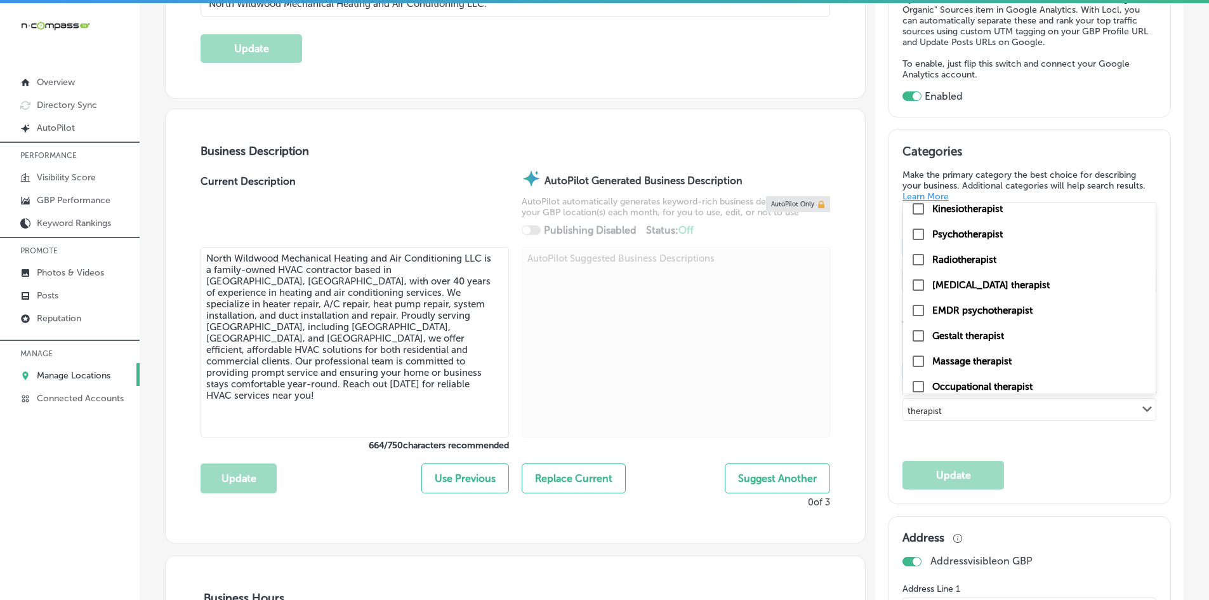
scroll to position [0, 0]
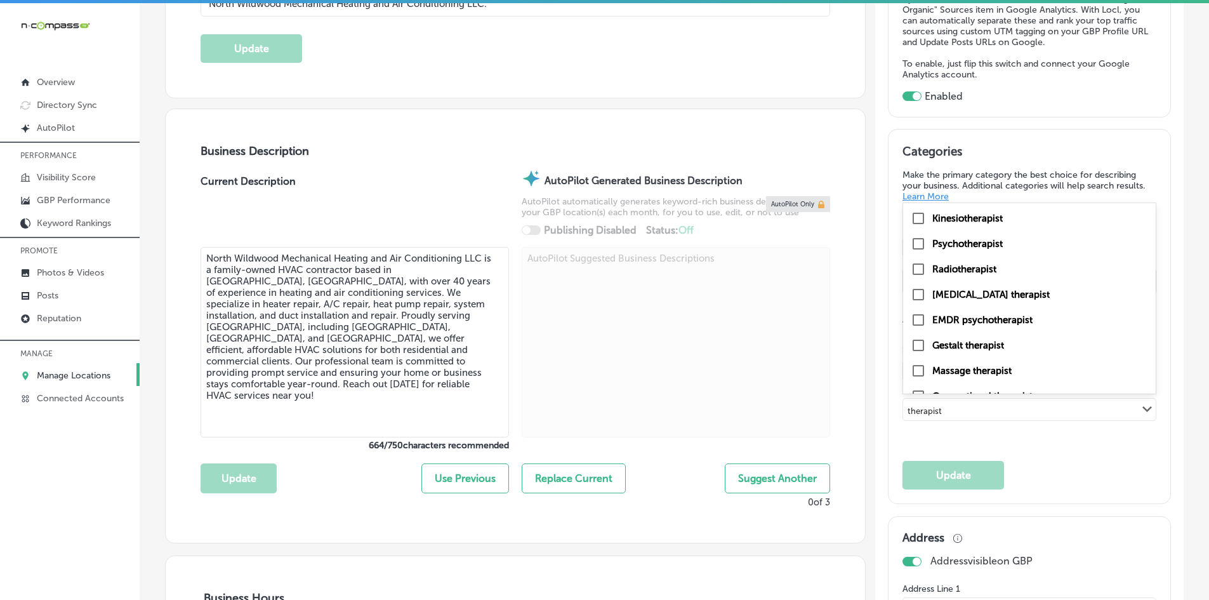
type input "therapist"
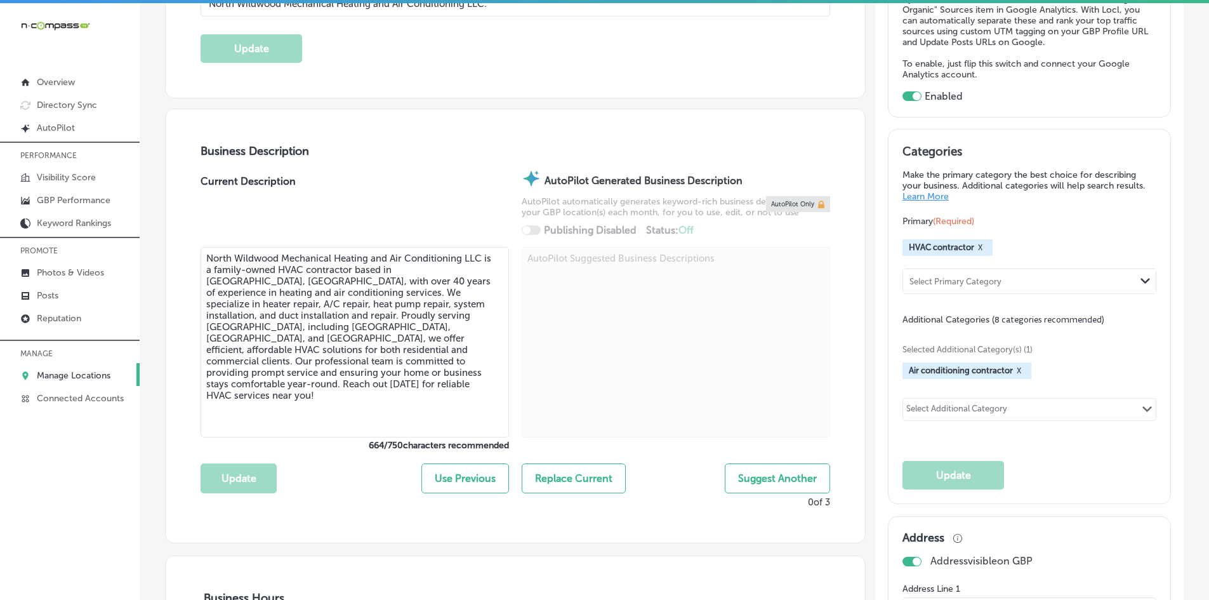
click at [994, 412] on div "Select Additional Category" at bounding box center [956, 411] width 101 height 15
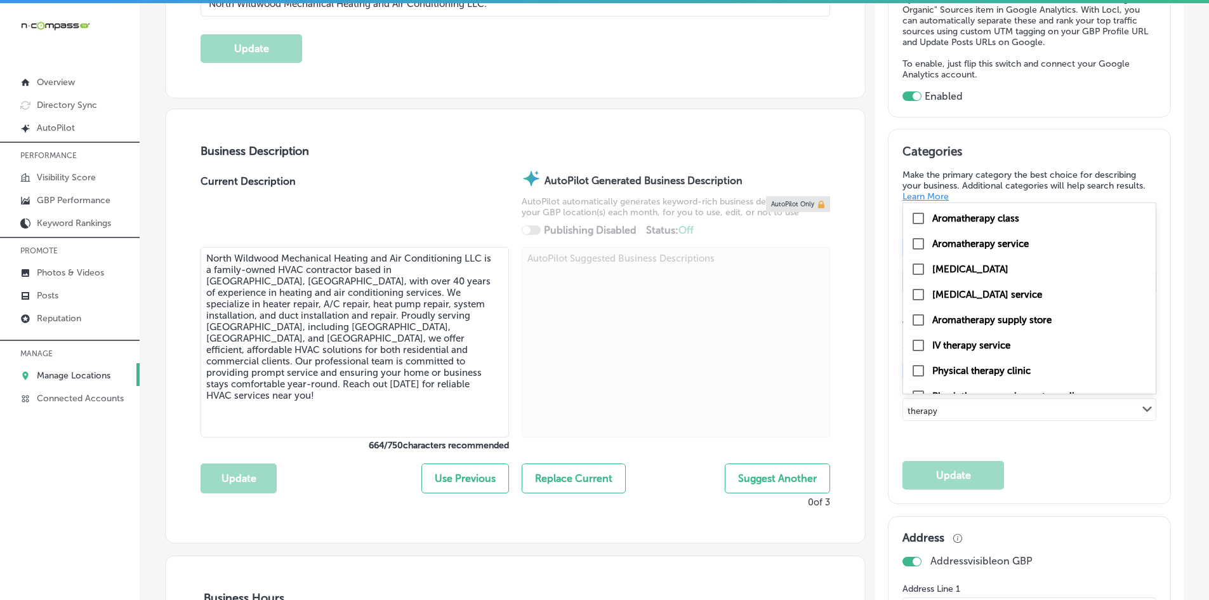
type input "therapy"
click at [975, 405] on div "Select Additional Category" at bounding box center [956, 411] width 101 height 15
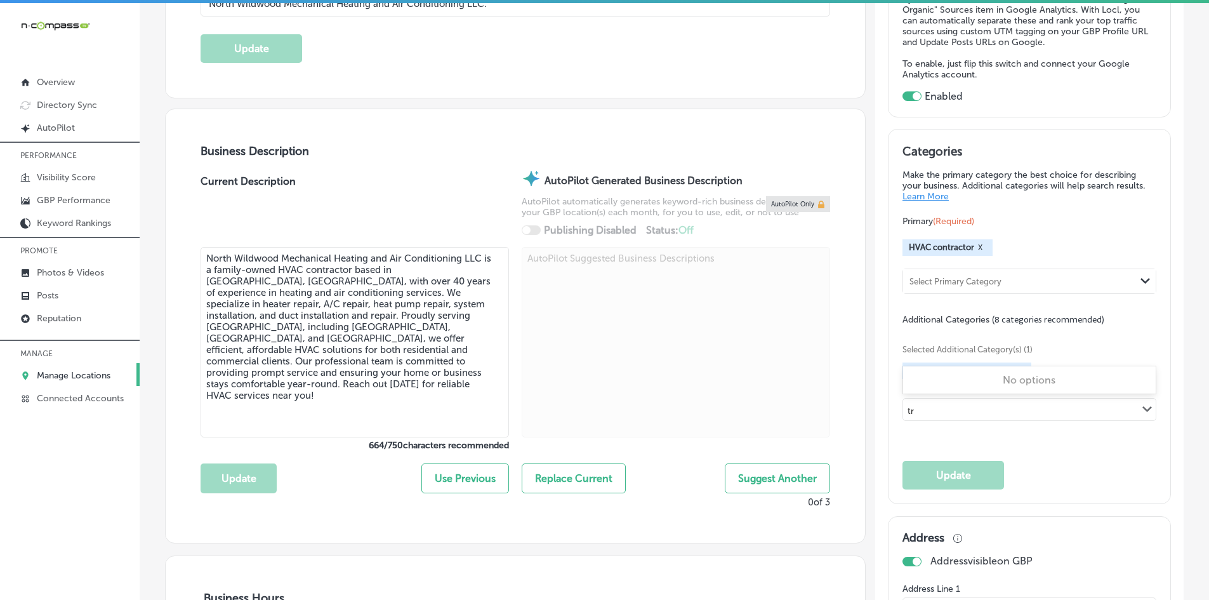
type input "t"
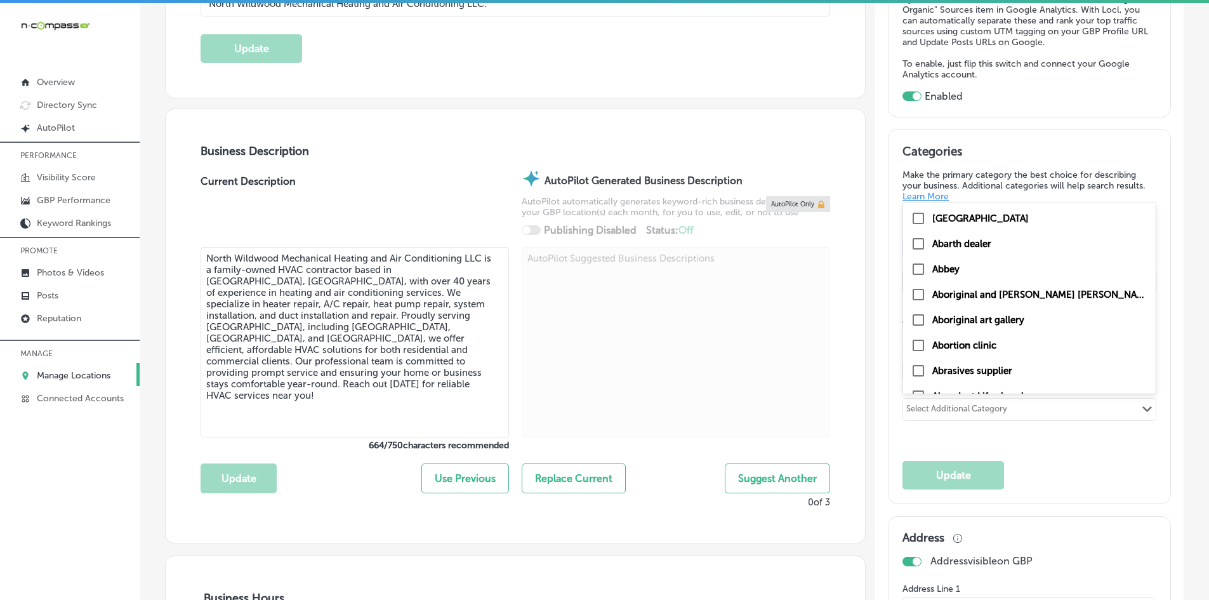
type input "t"
checkbox input "false"
drag, startPoint x: 669, startPoint y: 131, endPoint x: 582, endPoint y: 40, distance: 126.1
type input "therapist"
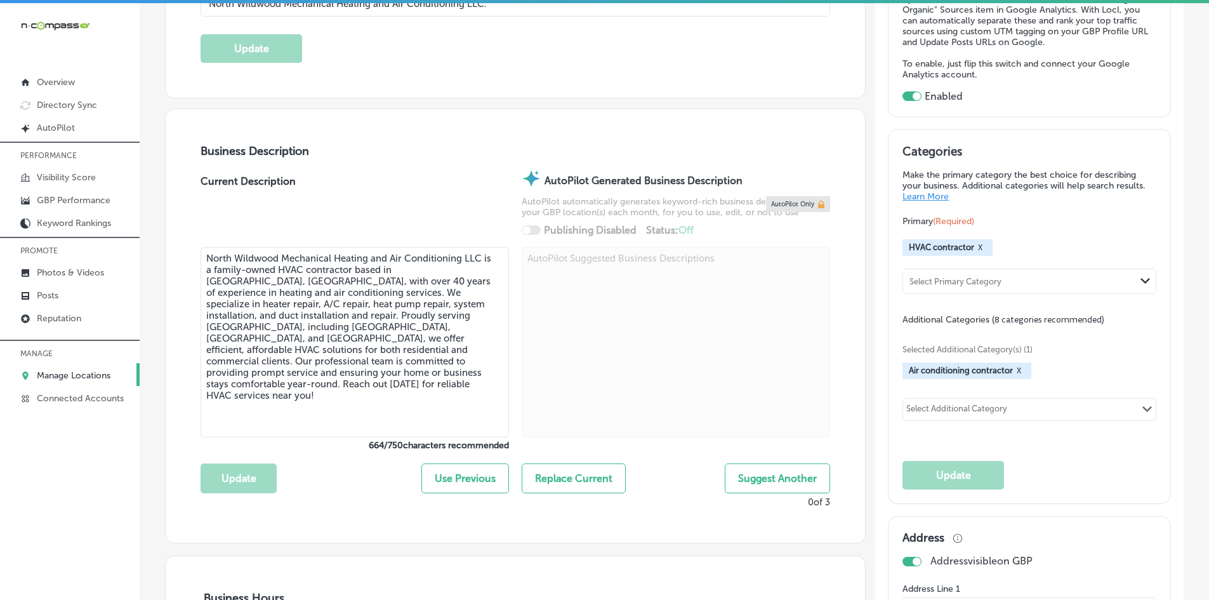
click at [950, 410] on div "Select Additional Category" at bounding box center [956, 411] width 101 height 15
type input "support"
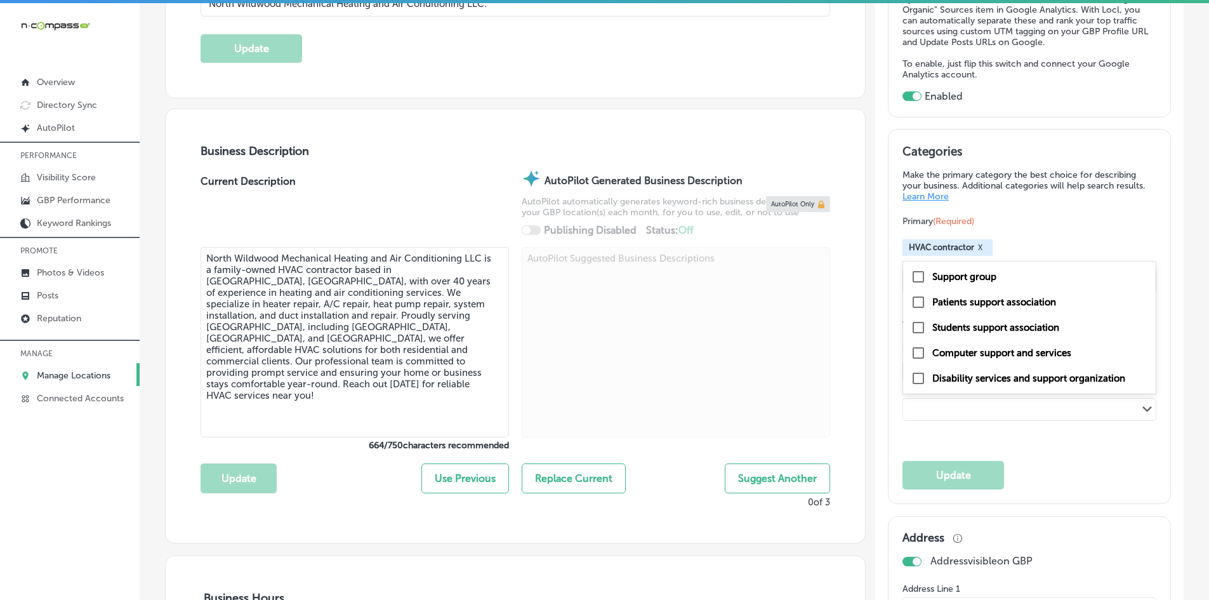
click at [944, 410] on div "support Path Created with Sketch." at bounding box center [1029, 409] width 253 height 22
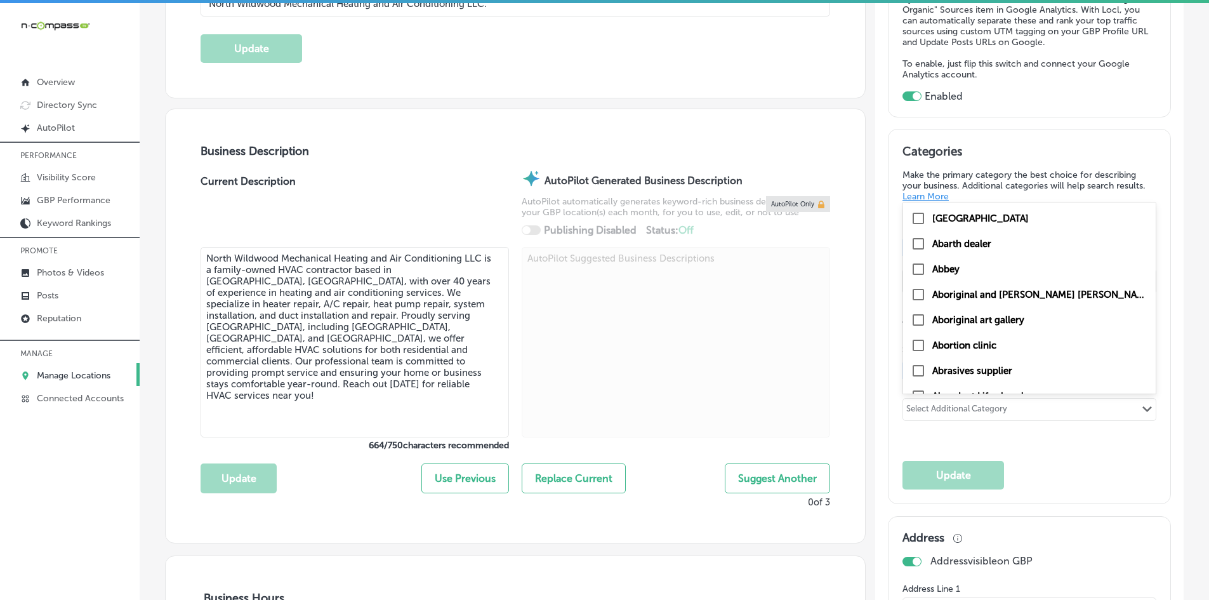
click at [945, 410] on div "Select Additional Category" at bounding box center [956, 411] width 101 height 15
type input "t"
checkbox input "false"
type input "t"
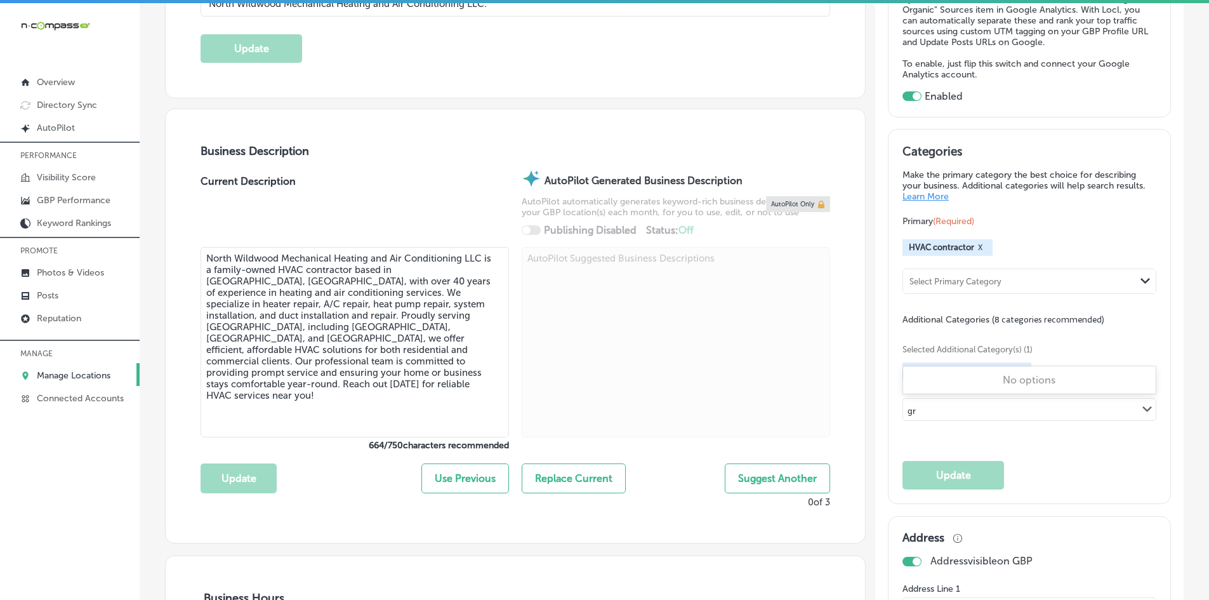
type input "g"
type input "l"
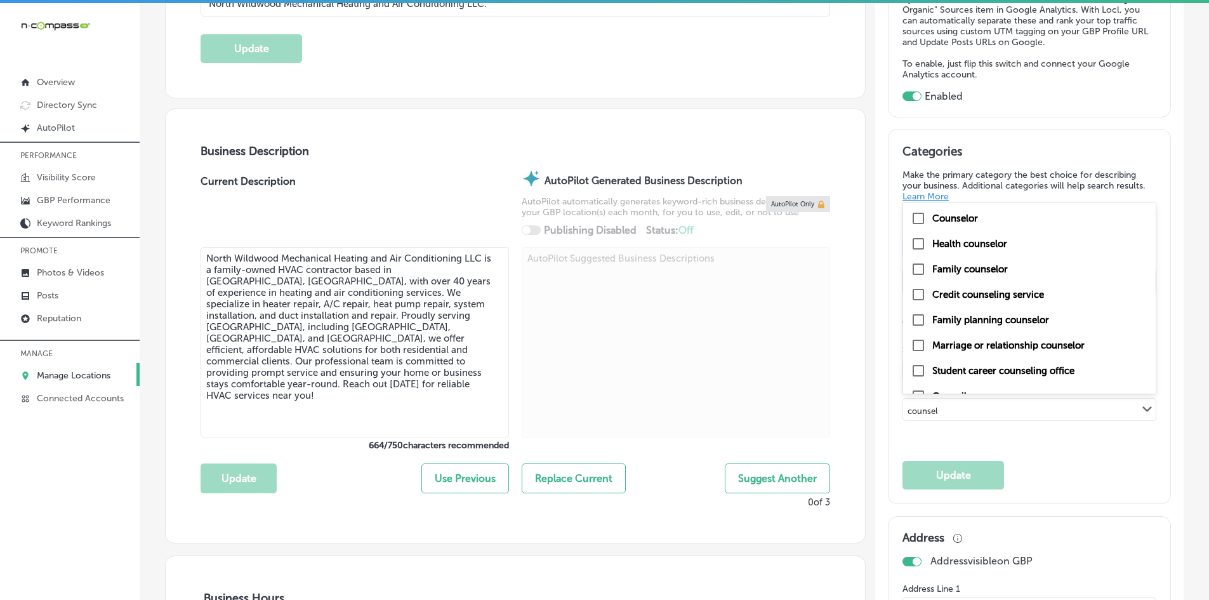
type input "counsel"
